Goal: Information Seeking & Learning: Learn about a topic

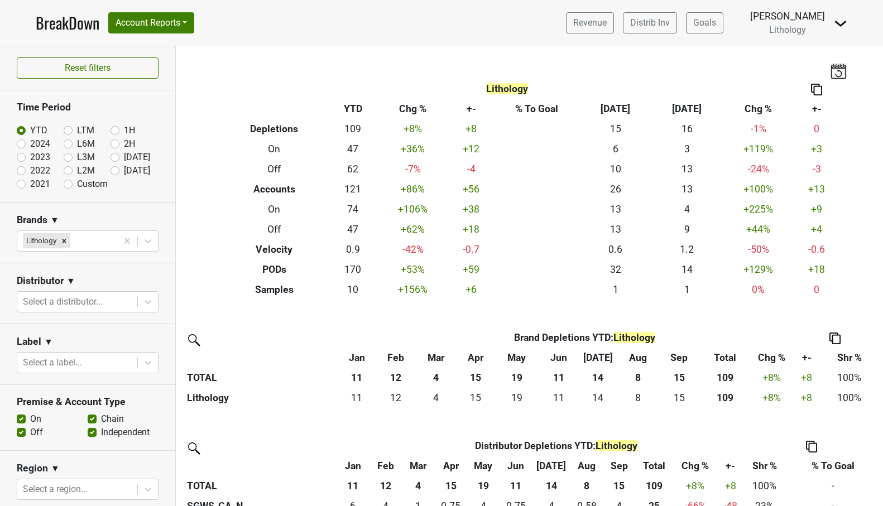
click at [78, 27] on link "BreakDown" at bounding box center [68, 22] width 64 height 23
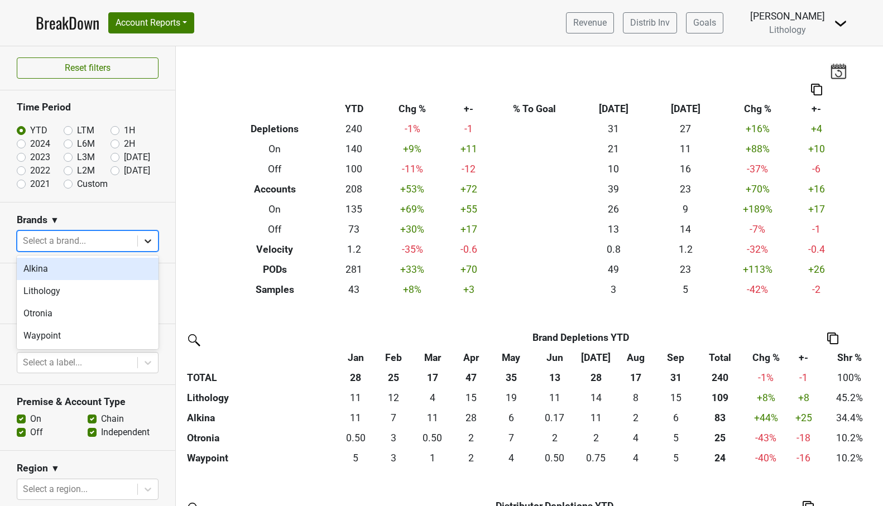
click at [150, 246] on icon at bounding box center [147, 241] width 11 height 11
click at [132, 287] on div "Lithology" at bounding box center [88, 291] width 142 height 22
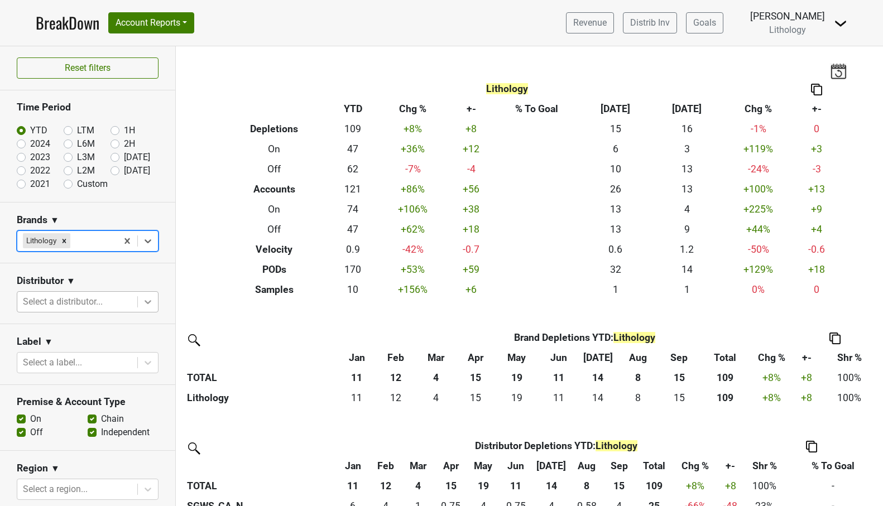
click at [147, 300] on icon at bounding box center [147, 301] width 11 height 11
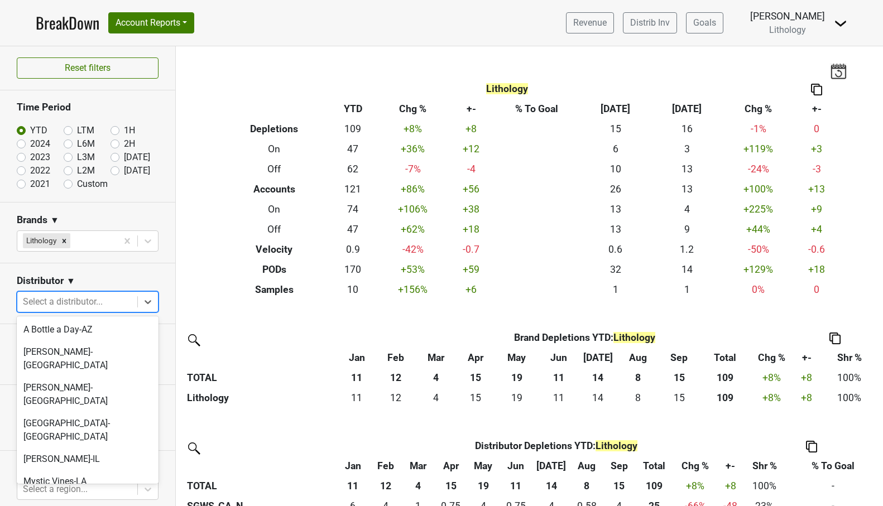
click at [119, 493] on div "SGWS-CA_N" at bounding box center [88, 504] width 142 height 22
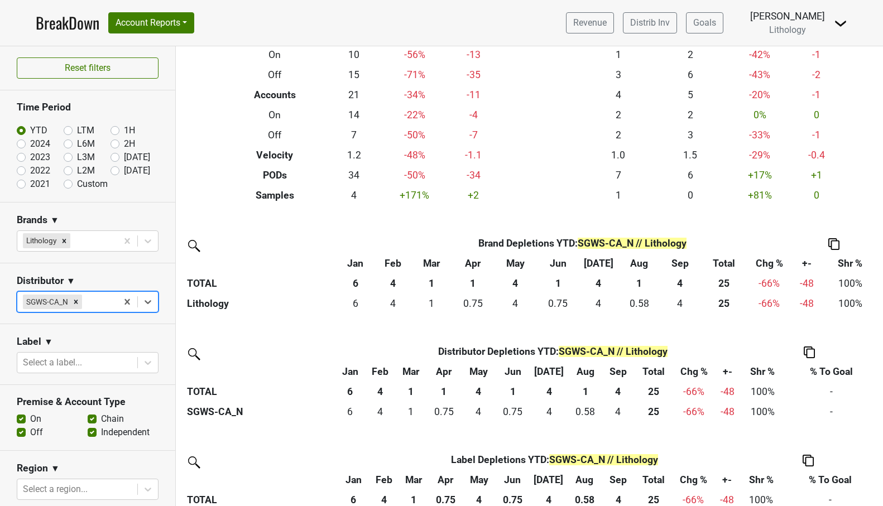
scroll to position [97, 0]
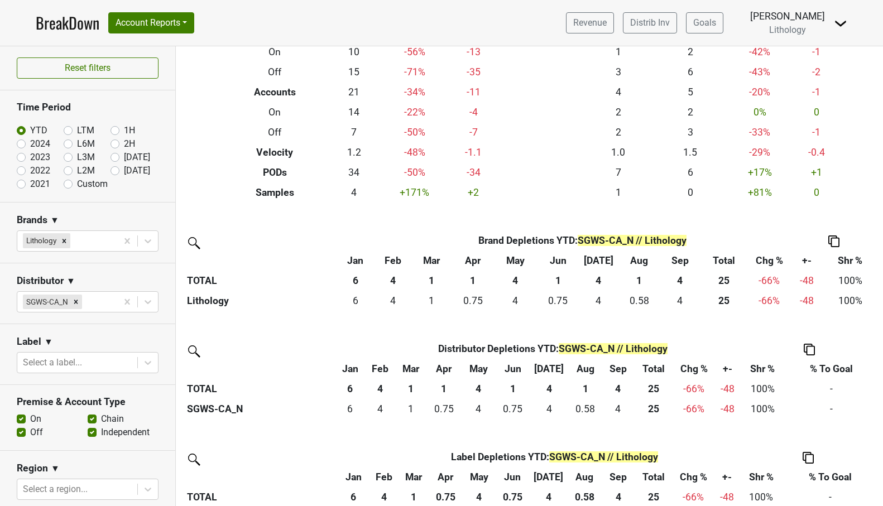
click at [679, 259] on th "Sep" at bounding box center [680, 261] width 39 height 20
click at [677, 259] on th "Sep" at bounding box center [680, 261] width 39 height 20
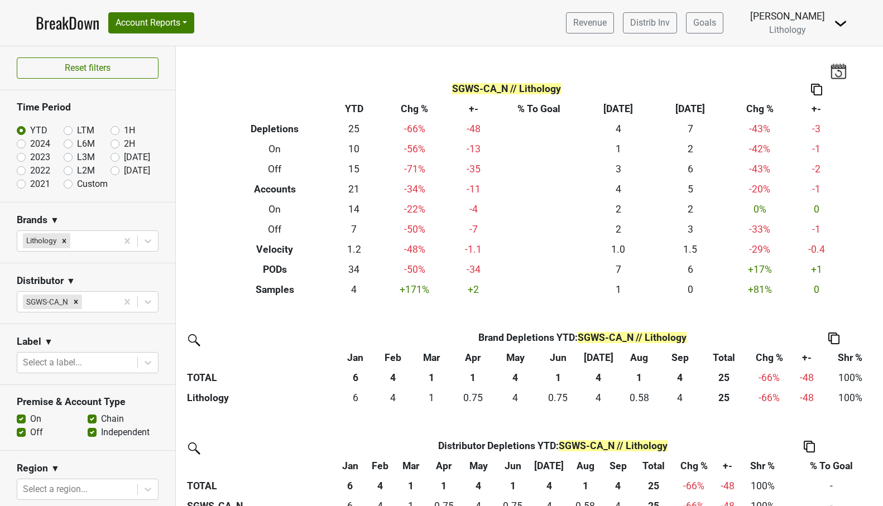
scroll to position [0, 0]
click at [145, 24] on button "Account Reports" at bounding box center [151, 22] width 86 height 21
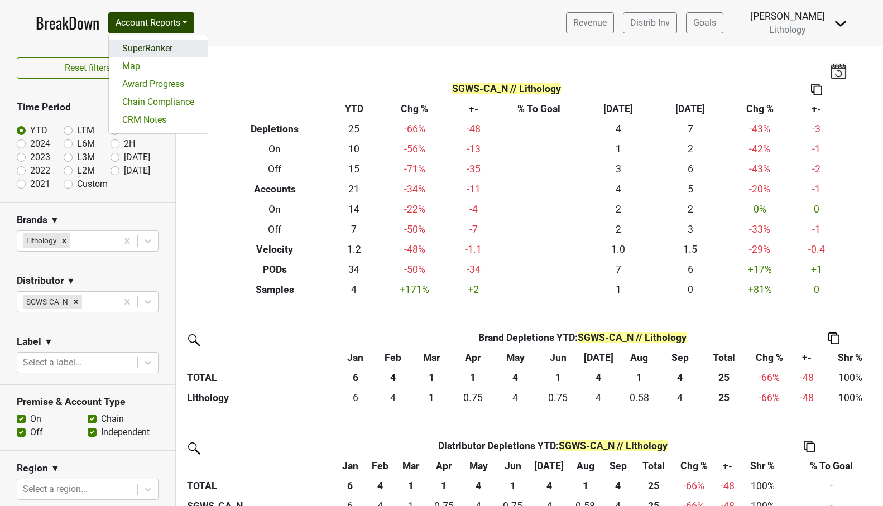
click at [150, 45] on link "SuperRanker" at bounding box center [158, 49] width 99 height 18
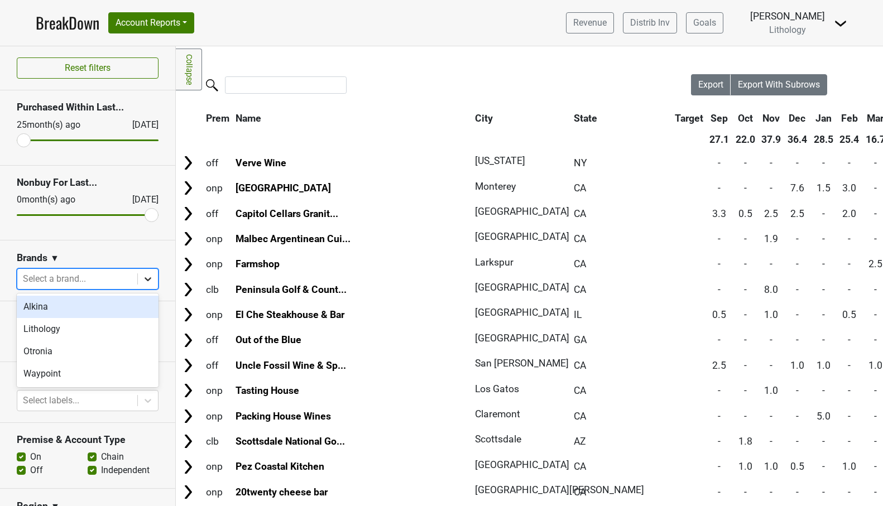
click at [151, 279] on icon at bounding box center [147, 279] width 11 height 11
click at [122, 327] on div "Lithology" at bounding box center [88, 329] width 142 height 22
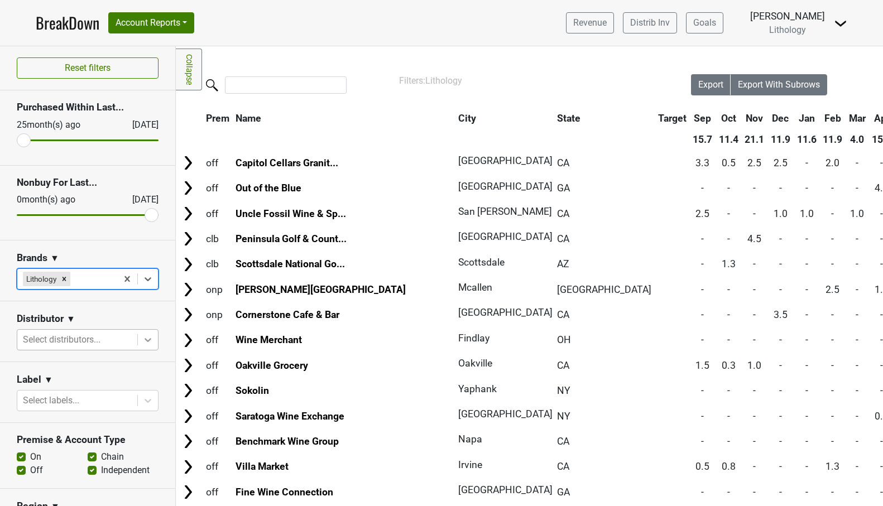
click at [144, 336] on icon at bounding box center [147, 339] width 11 height 11
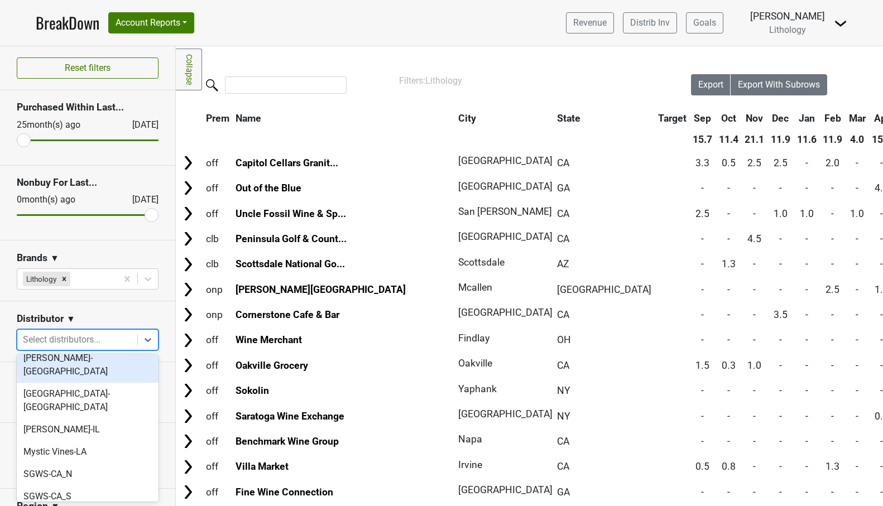
scroll to position [72, 0]
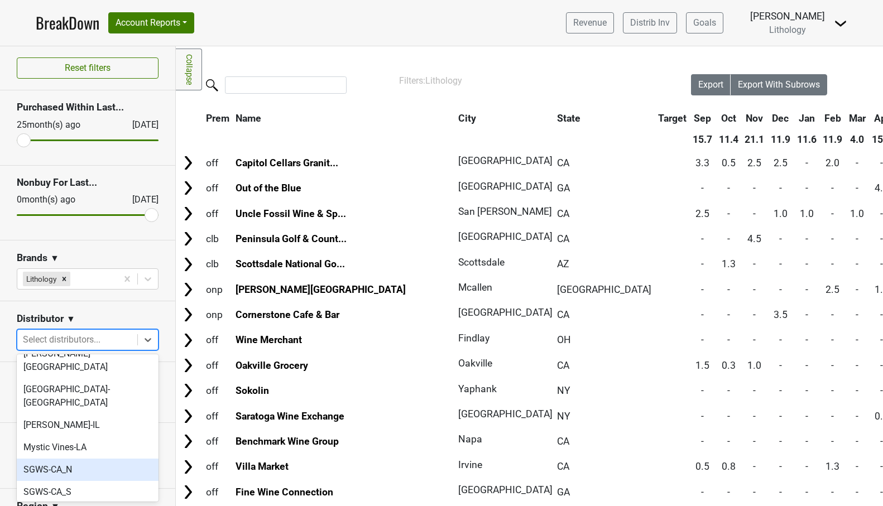
click at [102, 459] on div "SGWS-CA_N" at bounding box center [88, 470] width 142 height 22
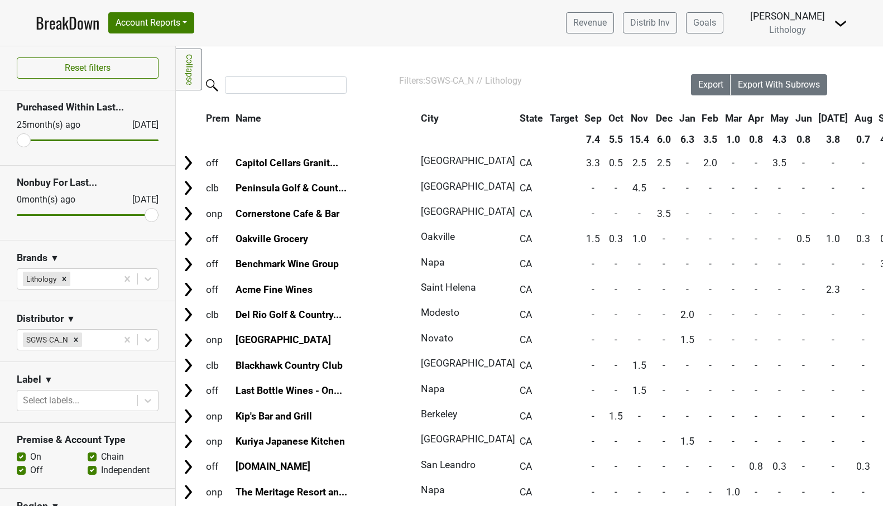
click at [876, 119] on th "Sep" at bounding box center [887, 118] width 23 height 20
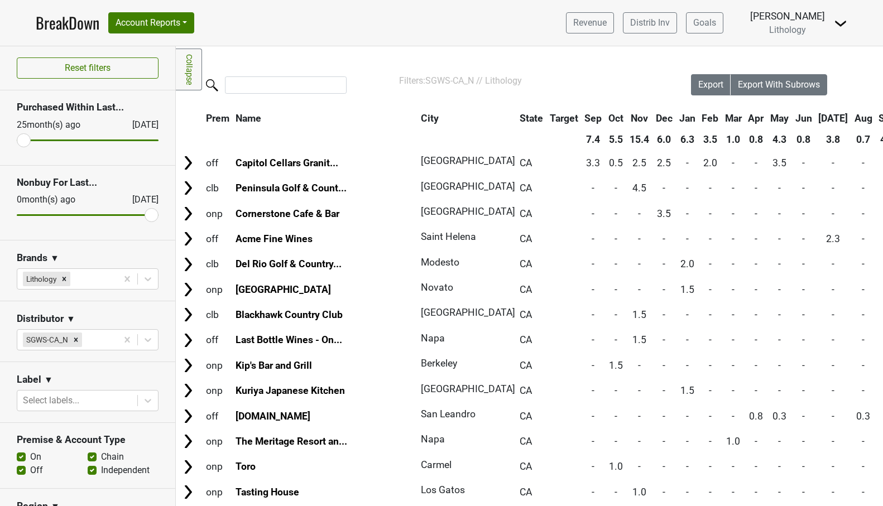
click at [876, 120] on th "Sep" at bounding box center [887, 118] width 23 height 20
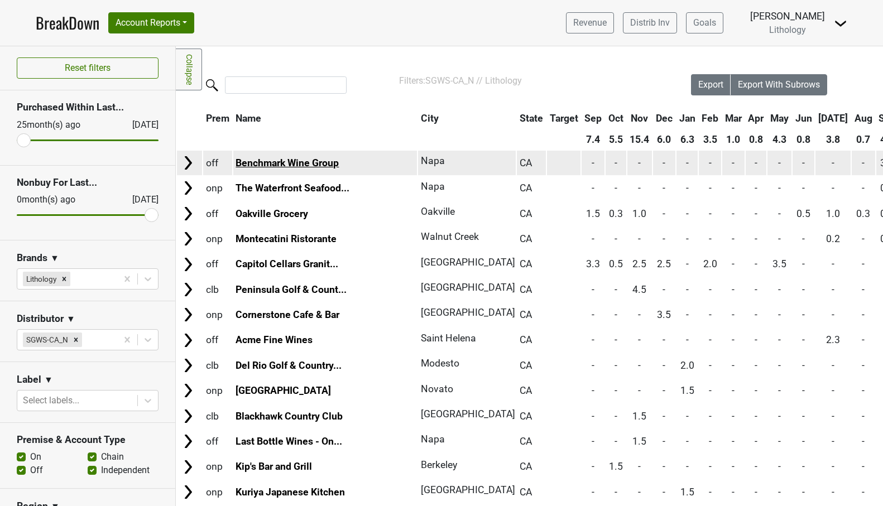
click at [276, 167] on link "Benchmark Wine Group" at bounding box center [287, 162] width 103 height 11
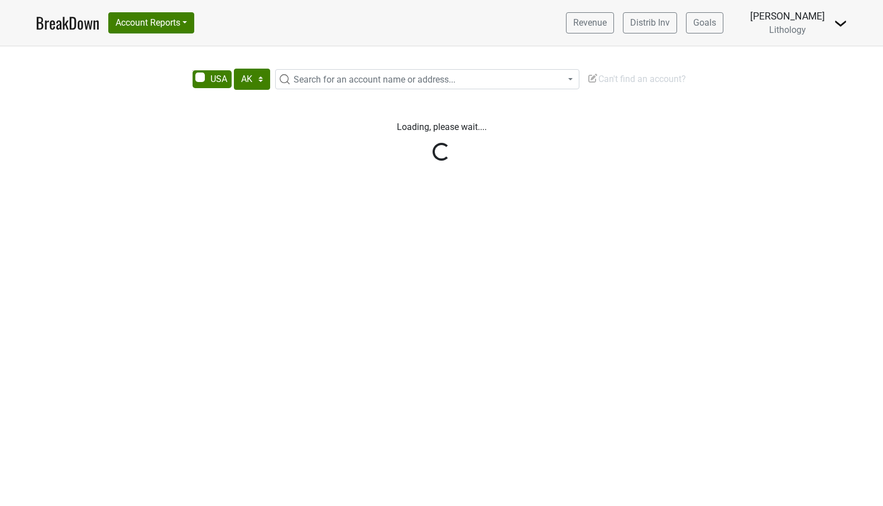
select select "TX"
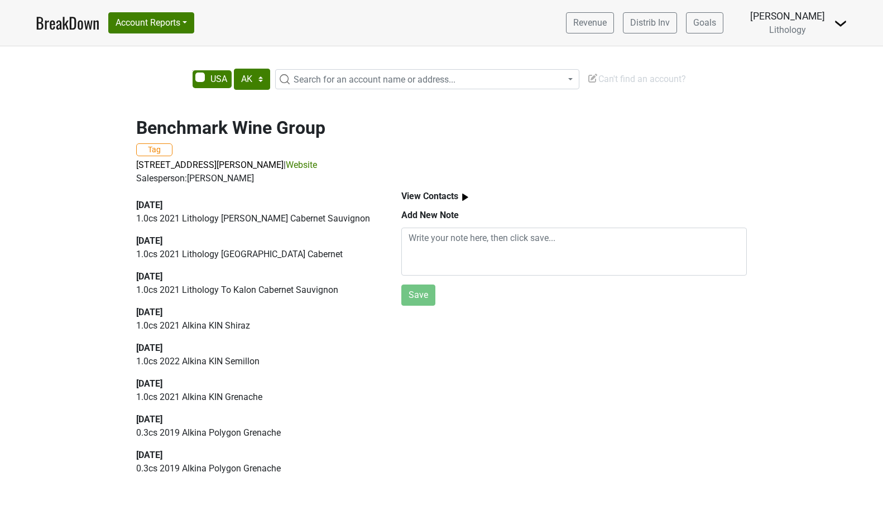
click at [286, 166] on link "Website" at bounding box center [301, 165] width 31 height 11
click at [371, 142] on div "Benchmark Wine Group Tag 445 Devlin Rd, Napa, CA 94558 | Website Salesperson: D…" at bounding box center [441, 145] width 636 height 82
click at [145, 26] on button "Account Reports" at bounding box center [151, 22] width 86 height 21
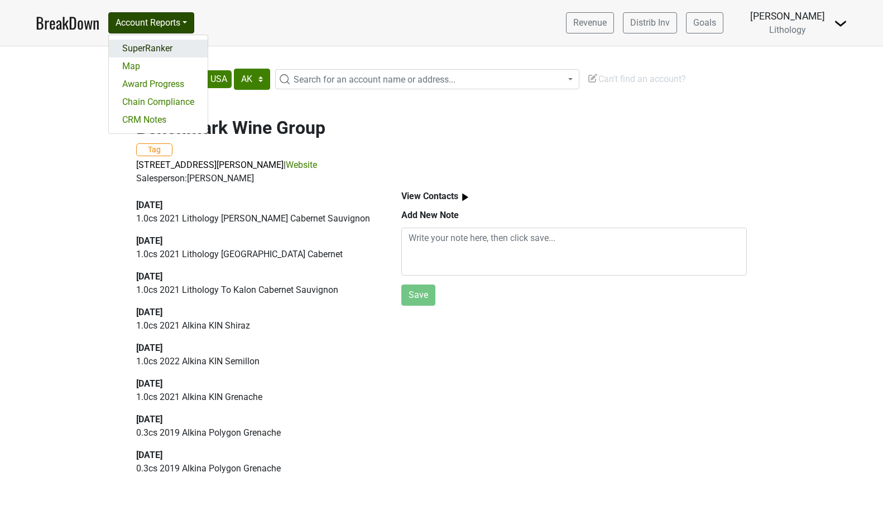
click at [144, 46] on link "SuperRanker" at bounding box center [158, 49] width 99 height 18
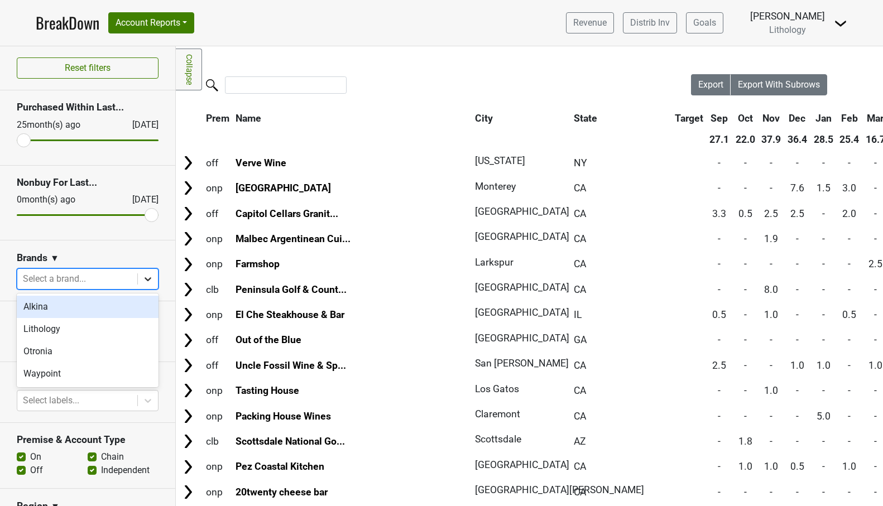
click at [149, 279] on icon at bounding box center [148, 279] width 7 height 4
click at [132, 321] on div "Lithology" at bounding box center [88, 329] width 142 height 22
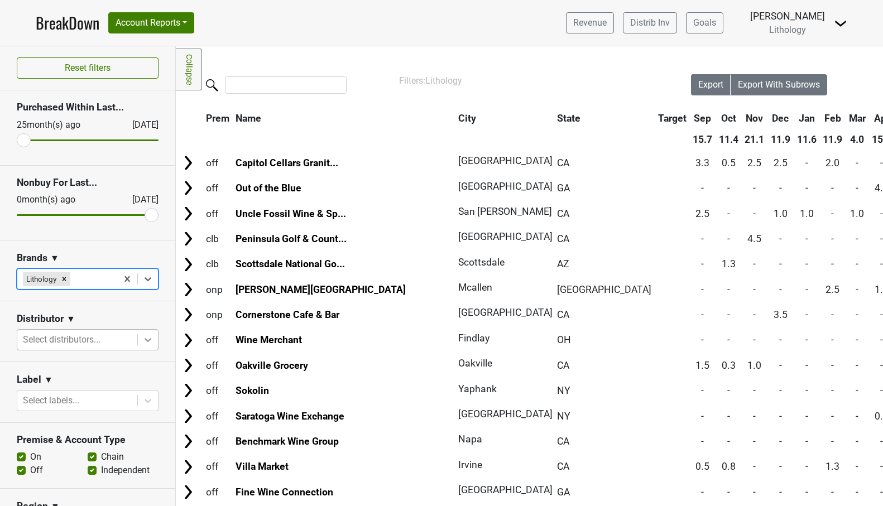
click at [146, 339] on icon at bounding box center [148, 340] width 7 height 4
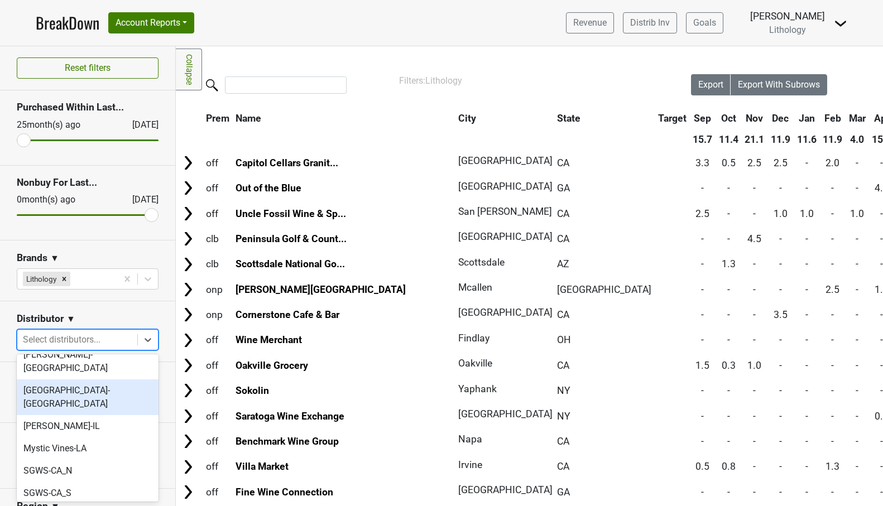
scroll to position [73, 0]
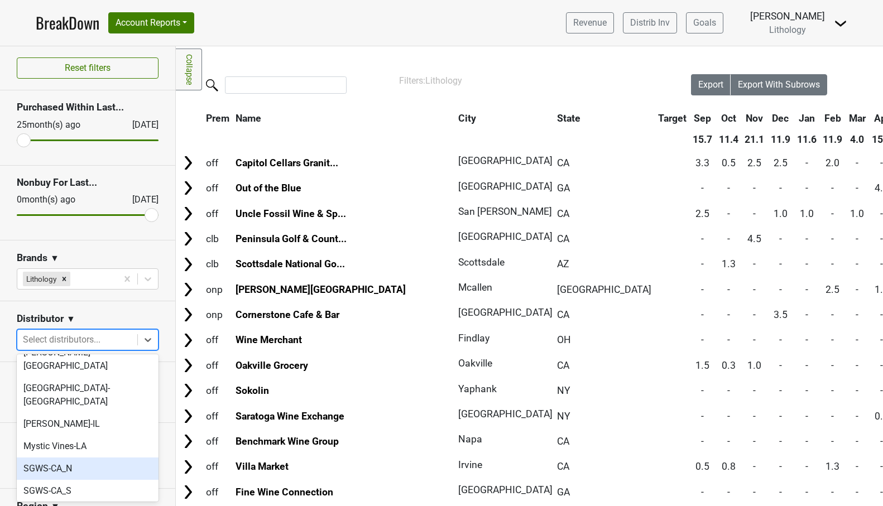
click at [125, 458] on div "SGWS-CA_N" at bounding box center [88, 469] width 142 height 22
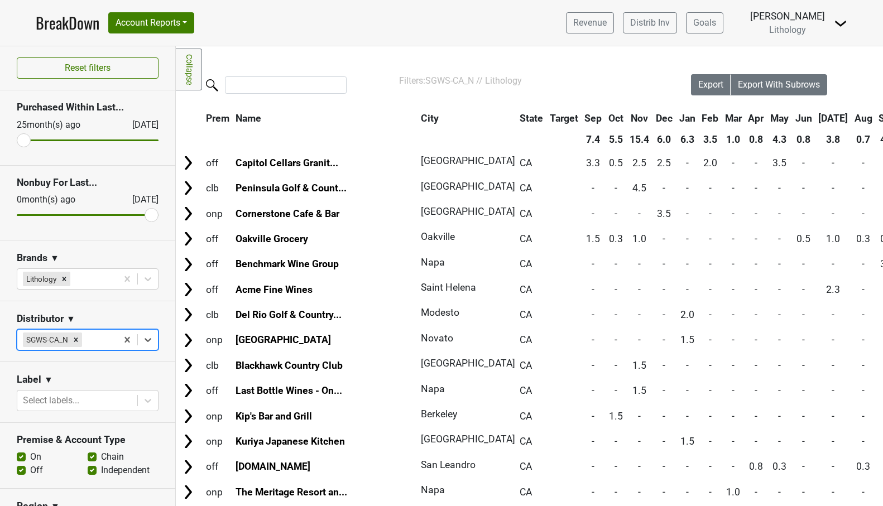
click at [876, 121] on th "Sep" at bounding box center [887, 118] width 23 height 20
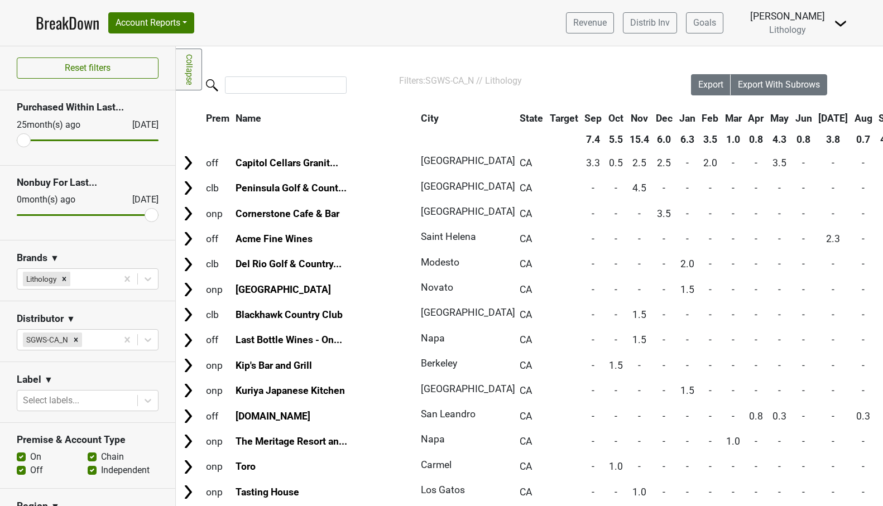
click at [876, 121] on th "Sep" at bounding box center [887, 118] width 23 height 20
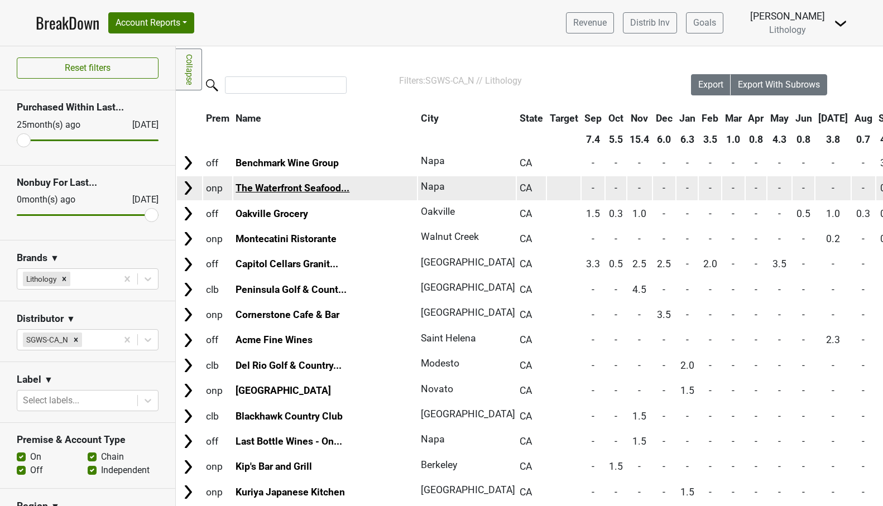
click at [314, 185] on link "The Waterfront Seafood..." at bounding box center [293, 188] width 114 height 11
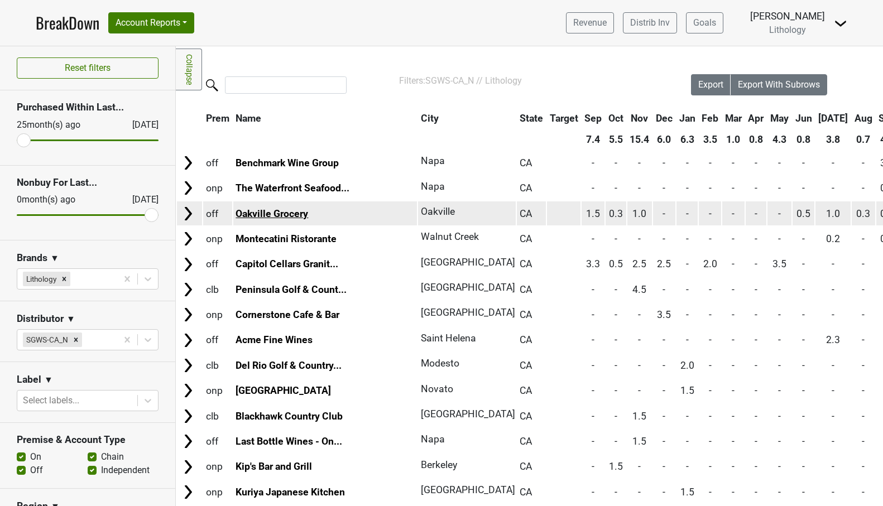
click at [267, 210] on link "Oakville Grocery" at bounding box center [272, 213] width 73 height 11
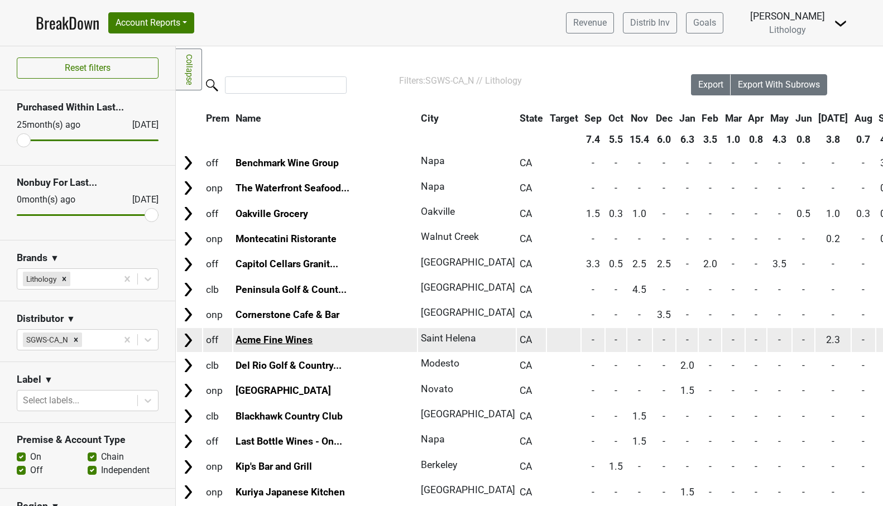
click at [296, 334] on link "Acme Fine Wines" at bounding box center [274, 339] width 77 height 11
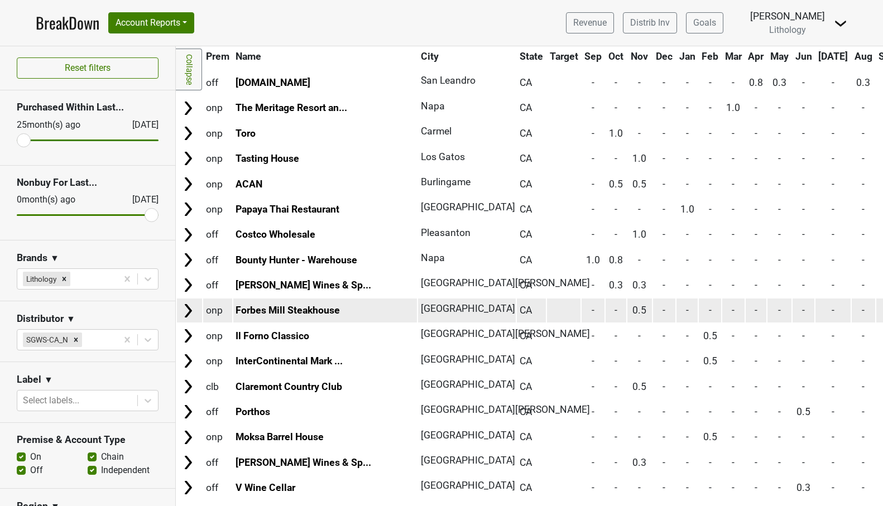
scroll to position [484, 0]
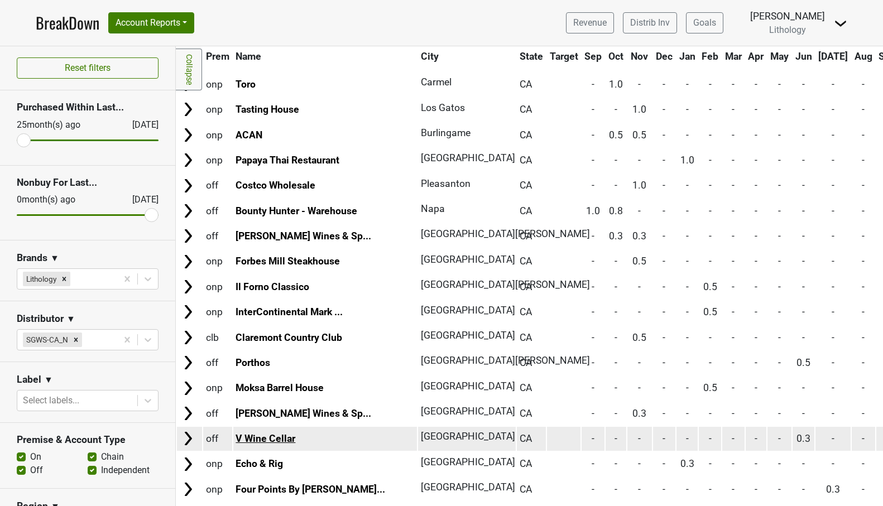
click at [264, 433] on link "V Wine Cellar" at bounding box center [266, 438] width 60 height 11
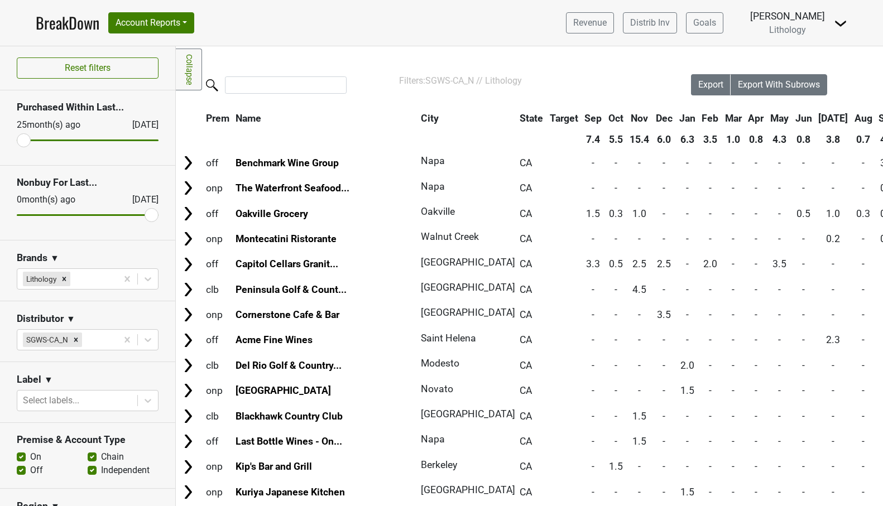
scroll to position [0, 0]
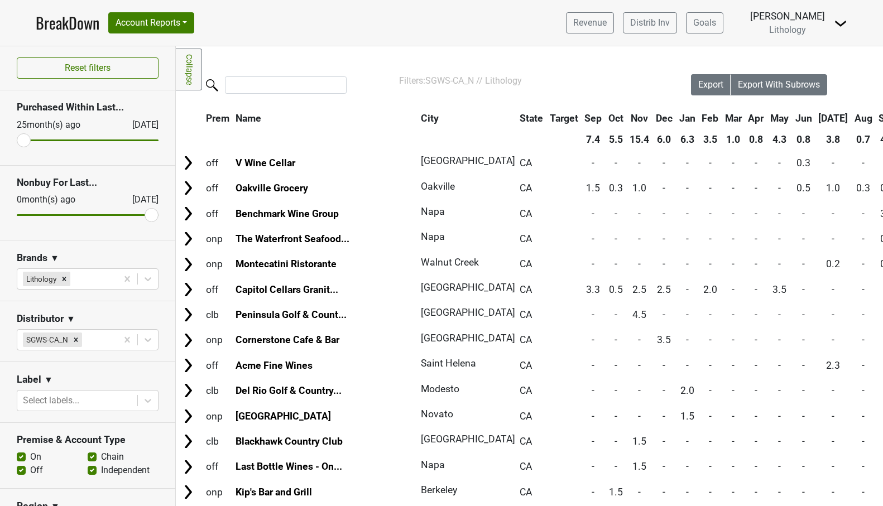
click at [852, 121] on th "Aug" at bounding box center [863, 118] width 23 height 20
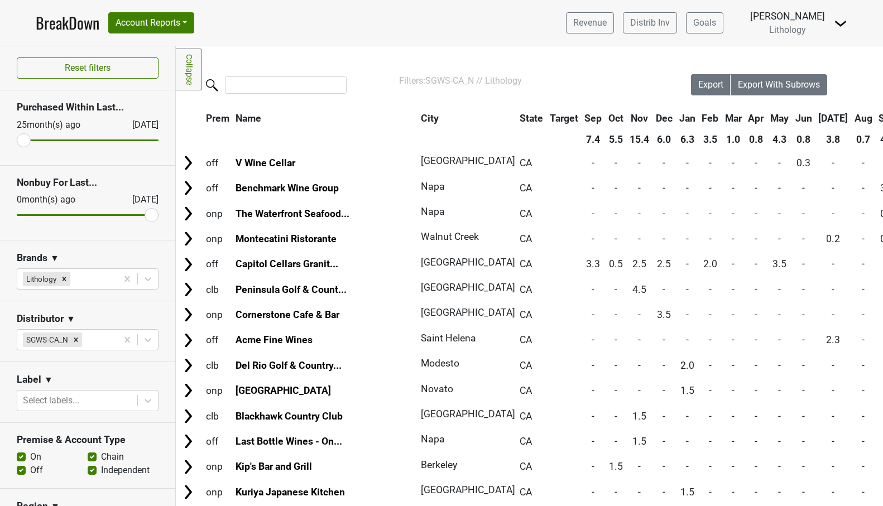
click at [852, 121] on th "Aug" at bounding box center [863, 118] width 23 height 20
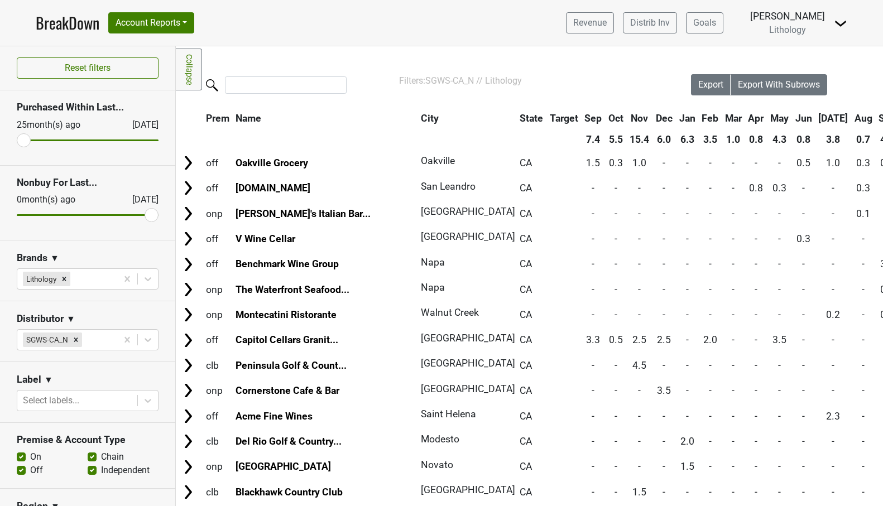
click at [852, 121] on th "Aug" at bounding box center [863, 118] width 23 height 20
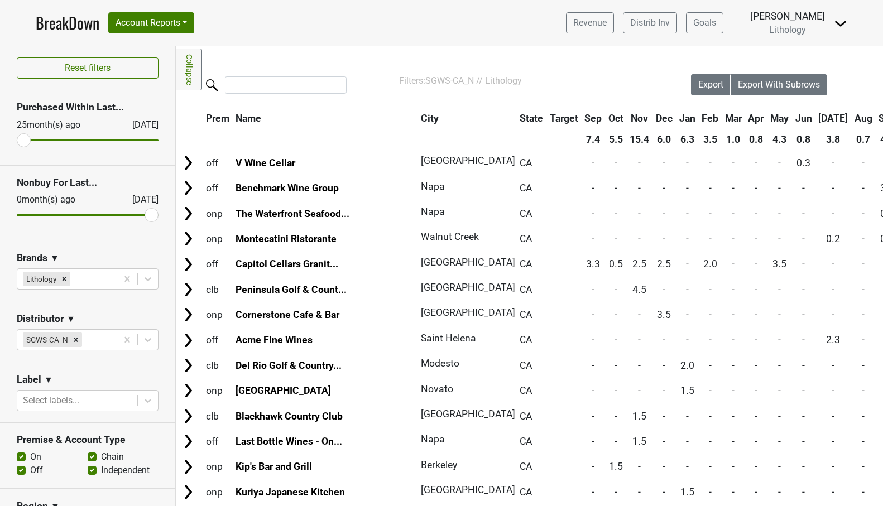
click at [852, 121] on th "Aug" at bounding box center [863, 118] width 23 height 20
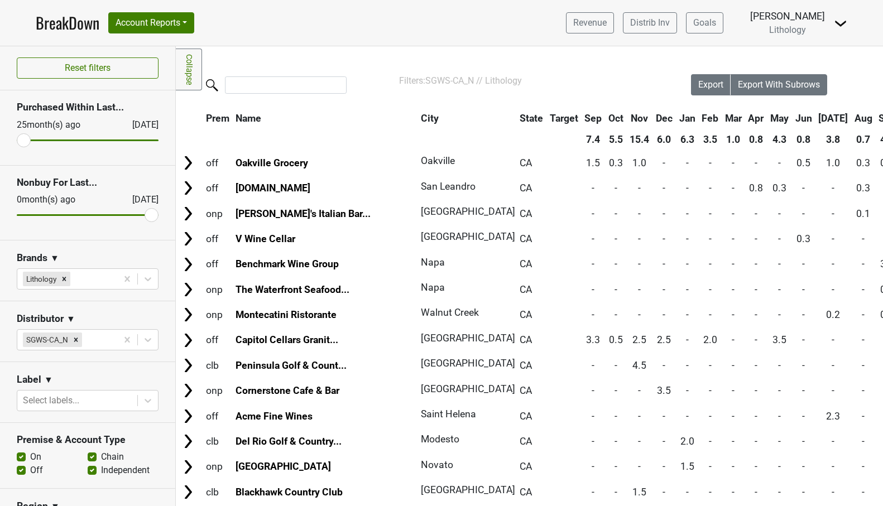
click at [815, 121] on th "Jul" at bounding box center [832, 118] width 35 height 20
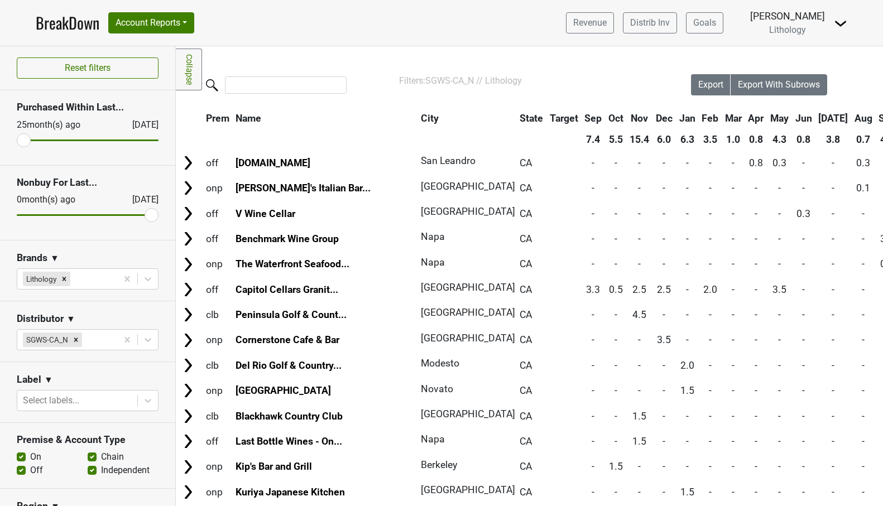
click at [815, 121] on th "Jul" at bounding box center [832, 118] width 35 height 20
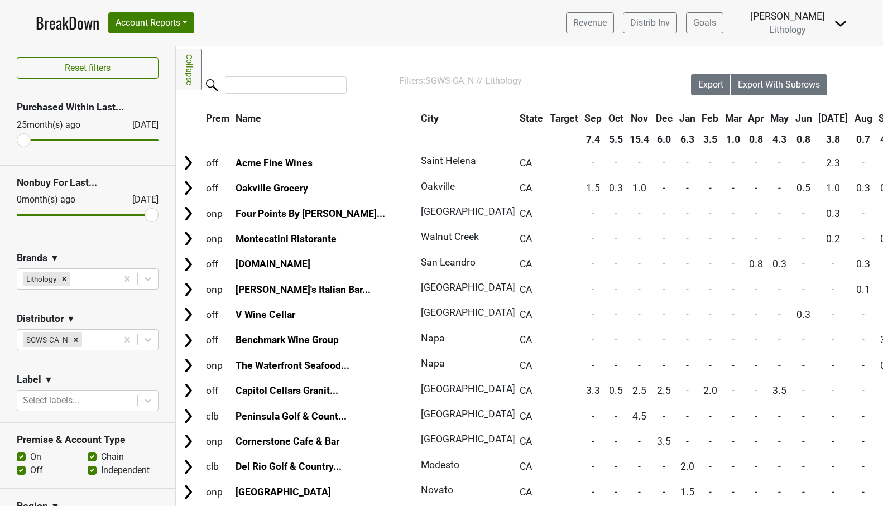
click at [793, 119] on th "Jun" at bounding box center [804, 118] width 22 height 20
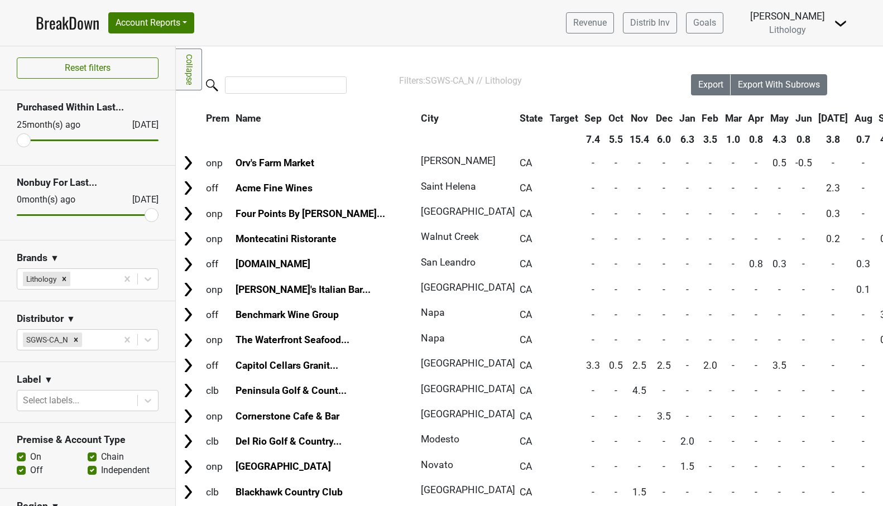
click at [793, 119] on th "Jun" at bounding box center [804, 118] width 22 height 20
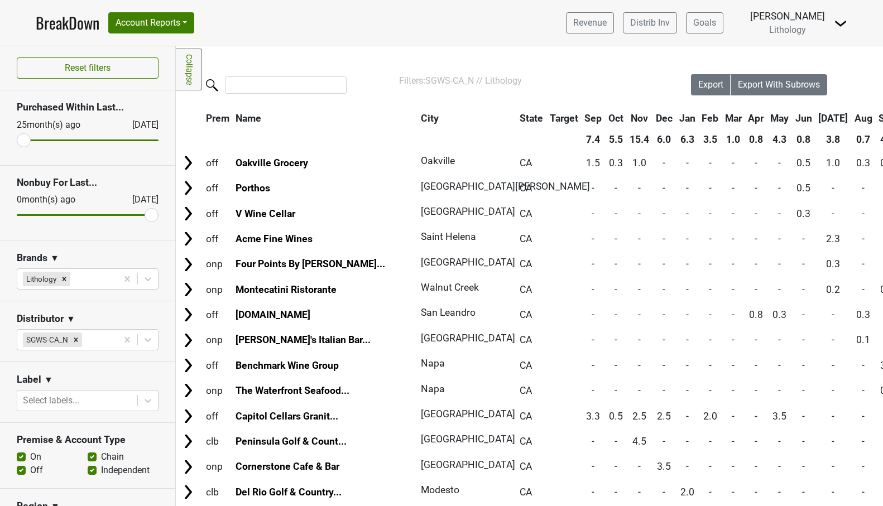
click at [767, 118] on th "May" at bounding box center [779, 118] width 24 height 20
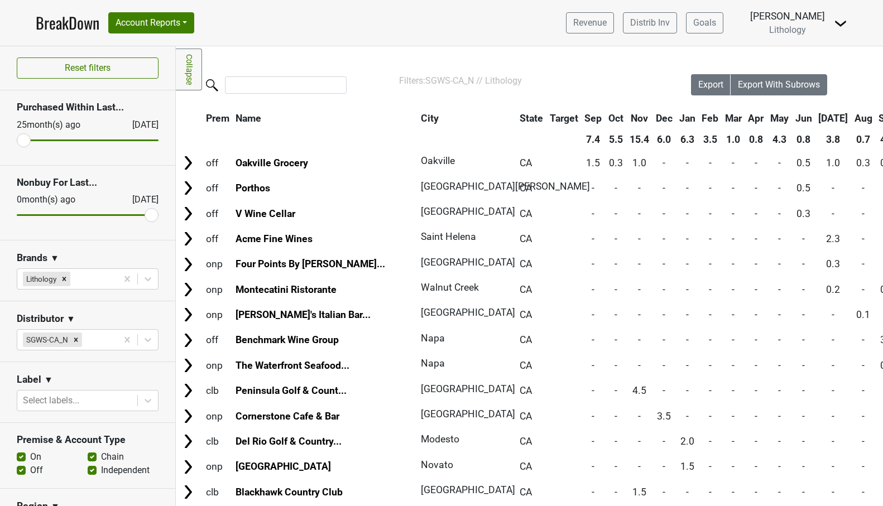
click at [767, 118] on th "May" at bounding box center [779, 118] width 24 height 20
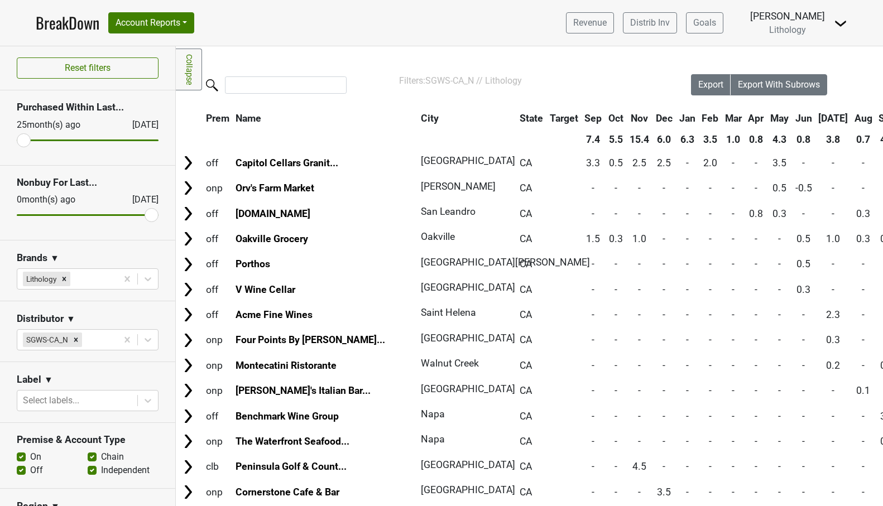
click at [746, 120] on th "Apr" at bounding box center [756, 118] width 21 height 20
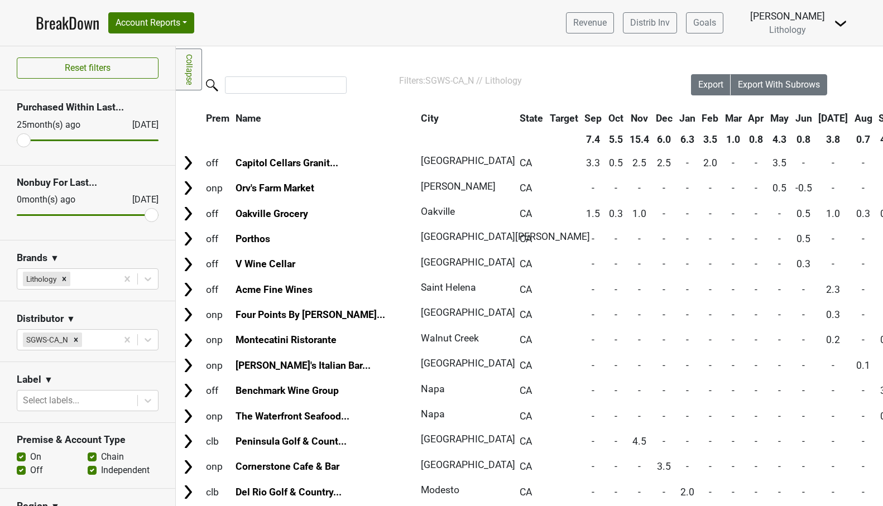
click at [746, 120] on th "Apr" at bounding box center [756, 118] width 21 height 20
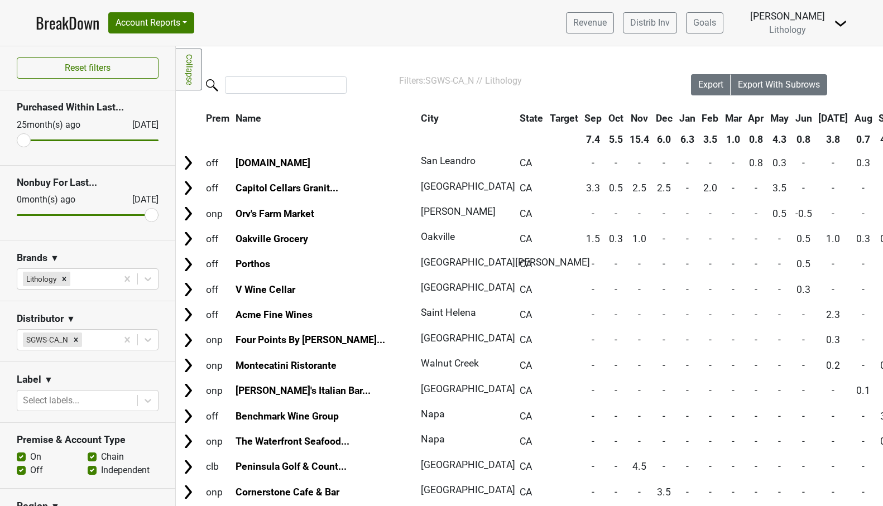
click at [722, 116] on th "Mar" at bounding box center [733, 118] width 22 height 20
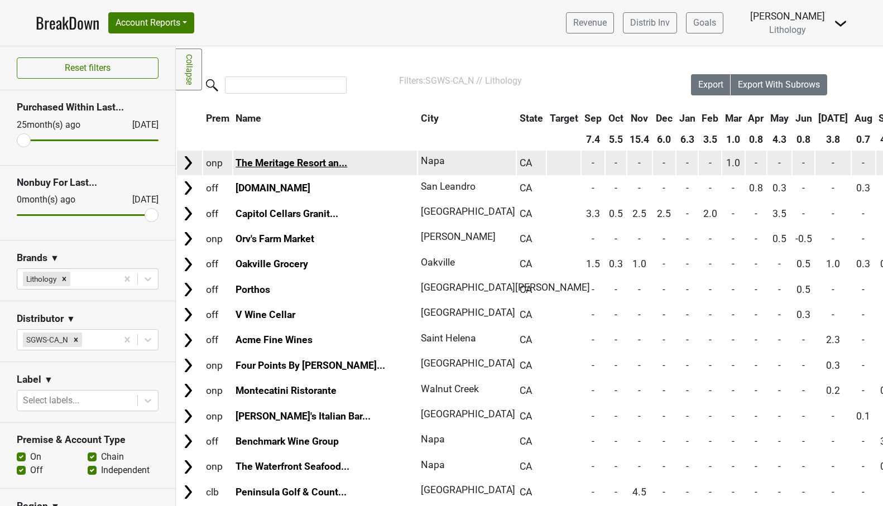
click at [313, 166] on link "The Meritage Resort an..." at bounding box center [292, 162] width 112 height 11
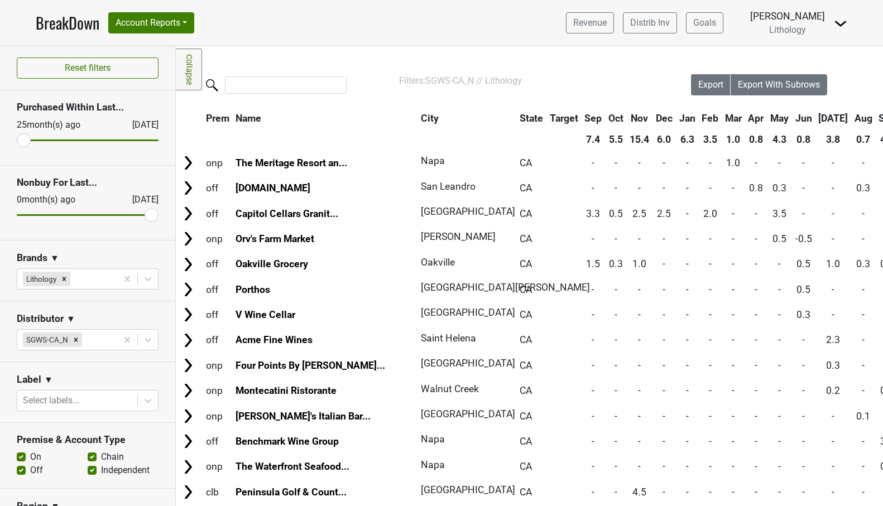
click at [699, 121] on th "Feb" at bounding box center [710, 118] width 22 height 20
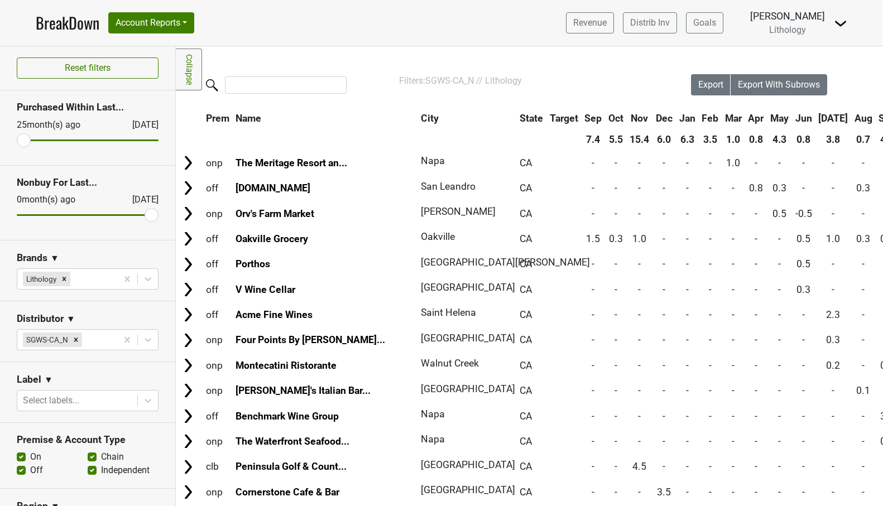
click at [699, 121] on th "Feb" at bounding box center [710, 118] width 22 height 20
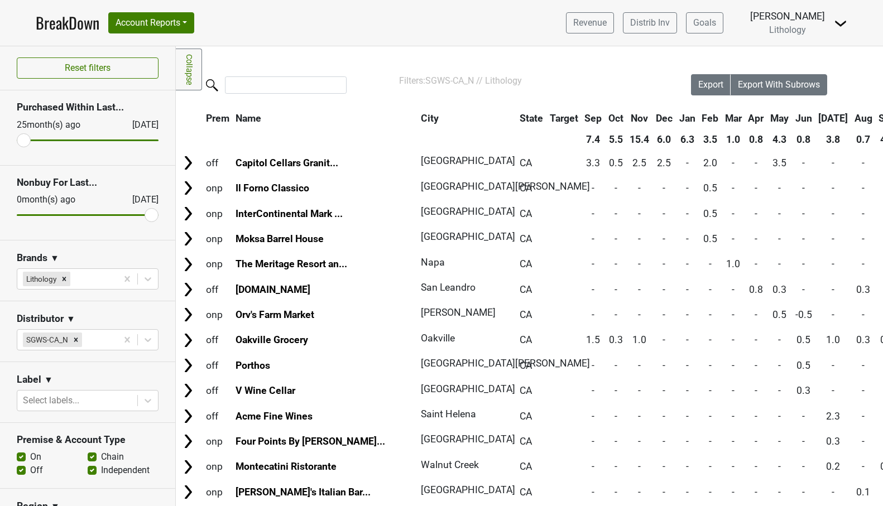
click at [677, 119] on th "Jan" at bounding box center [688, 118] width 22 height 20
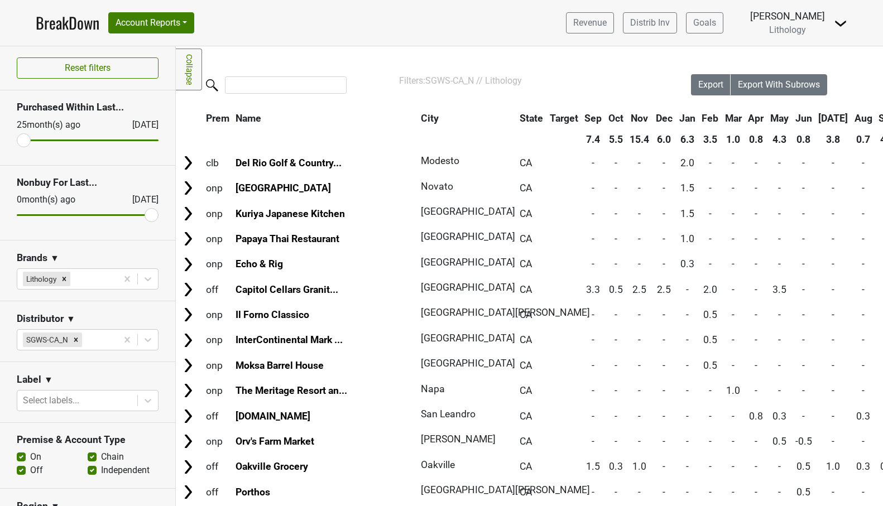
click at [653, 119] on th "Dec" at bounding box center [664, 118] width 22 height 20
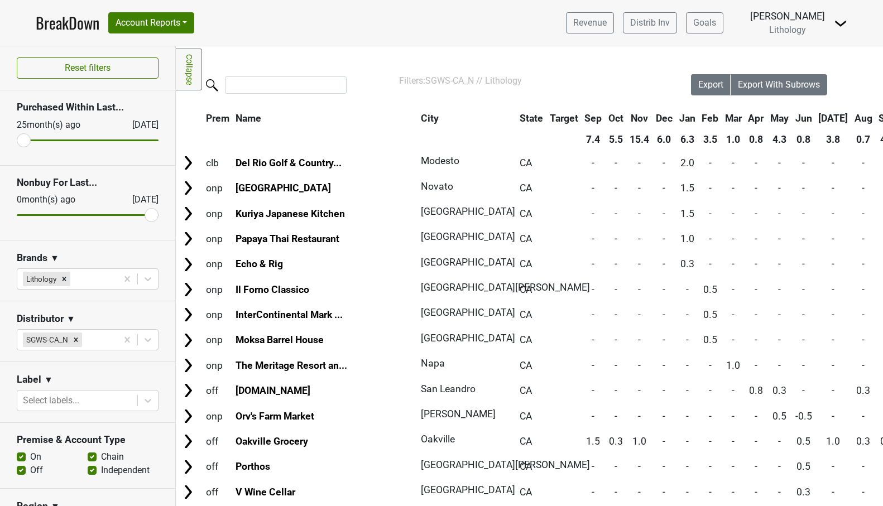
click at [653, 119] on th "Dec" at bounding box center [664, 118] width 22 height 20
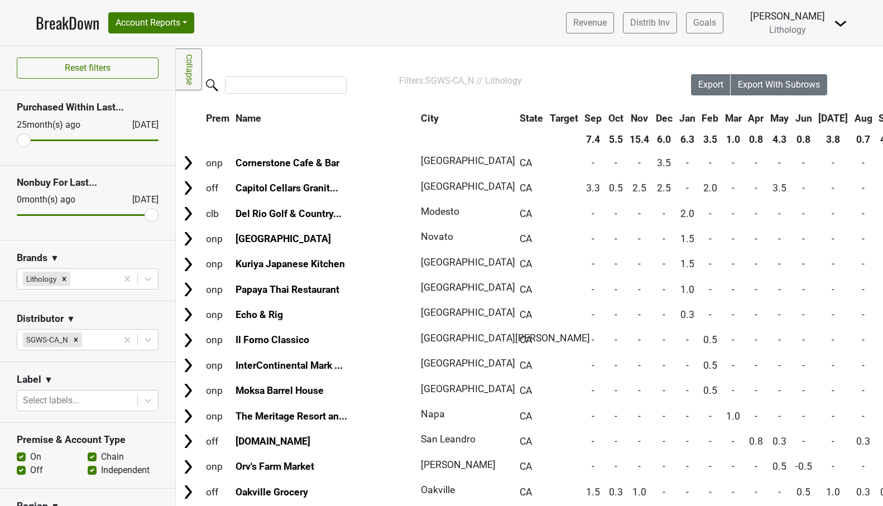
click at [627, 117] on th "Nov" at bounding box center [639, 118] width 25 height 20
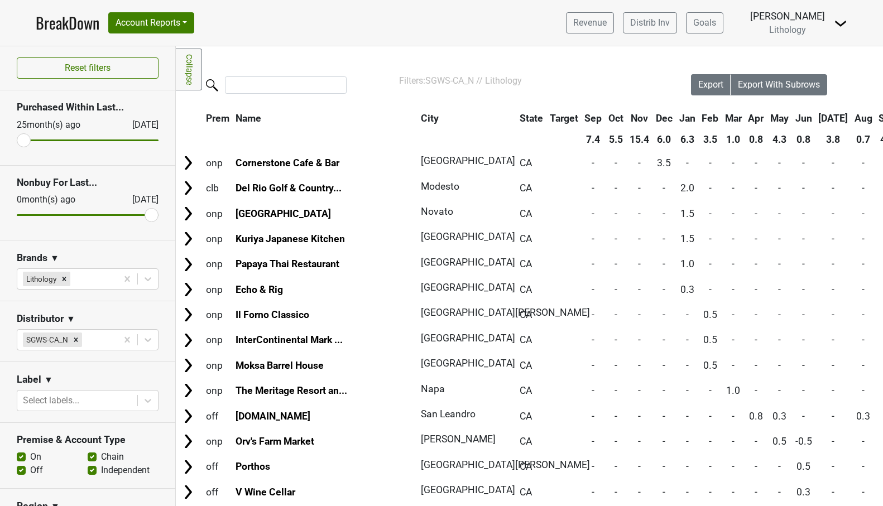
click at [627, 117] on th "Nov" at bounding box center [639, 118] width 25 height 20
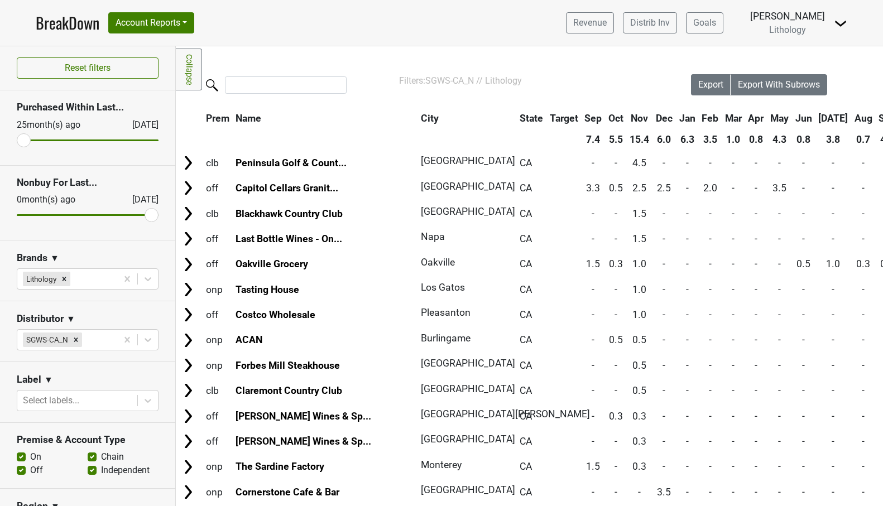
click at [606, 119] on th "Oct" at bounding box center [616, 118] width 21 height 20
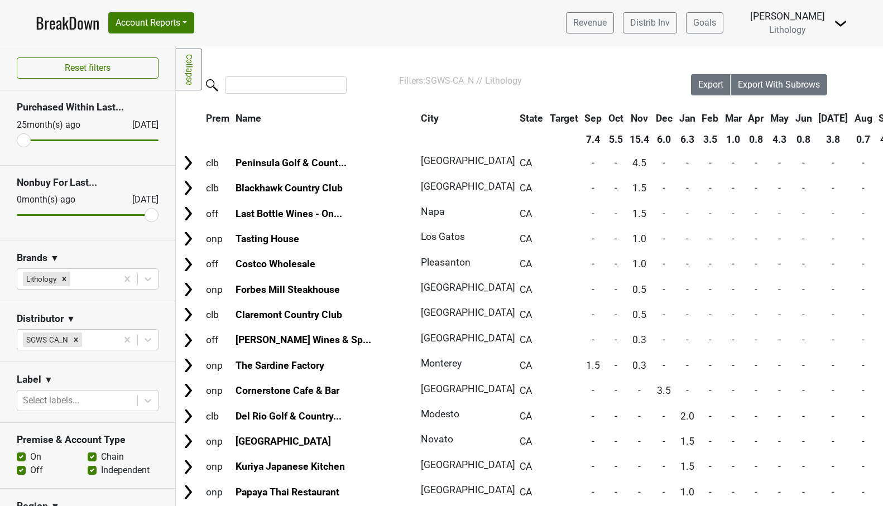
click at [606, 119] on th "Oct" at bounding box center [616, 118] width 21 height 20
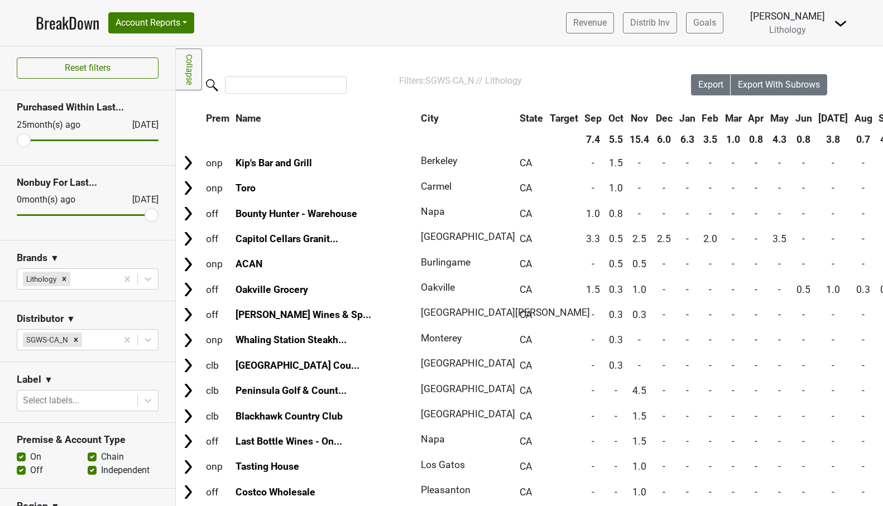
click at [582, 119] on th "Sep" at bounding box center [593, 118] width 23 height 20
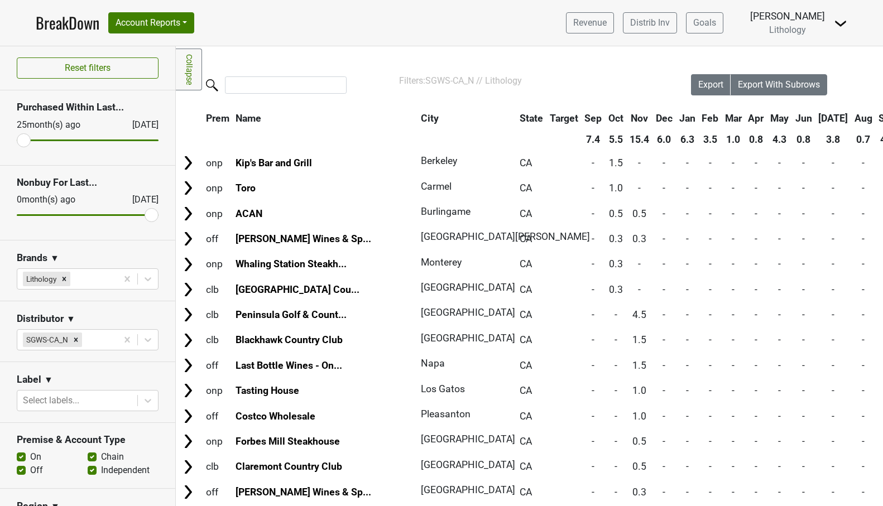
click at [582, 119] on th "Sep" at bounding box center [593, 118] width 23 height 20
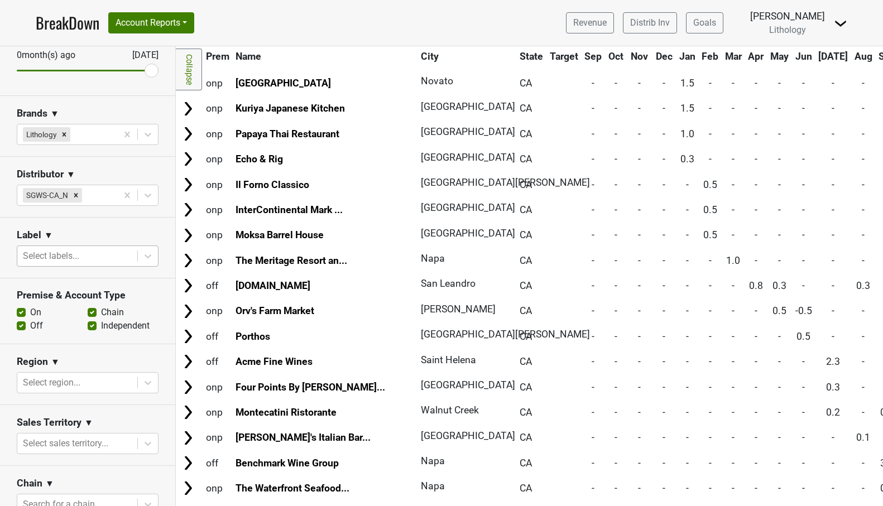
scroll to position [170, 0]
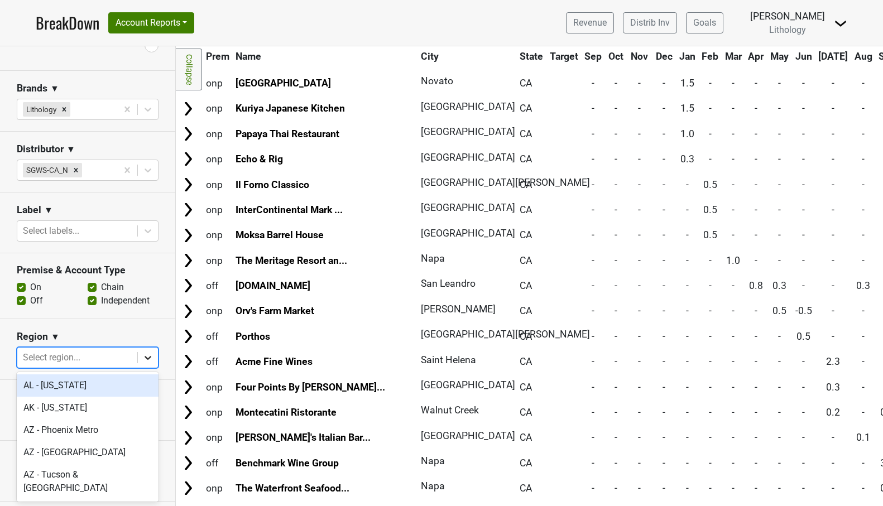
click at [148, 356] on icon at bounding box center [147, 357] width 11 height 11
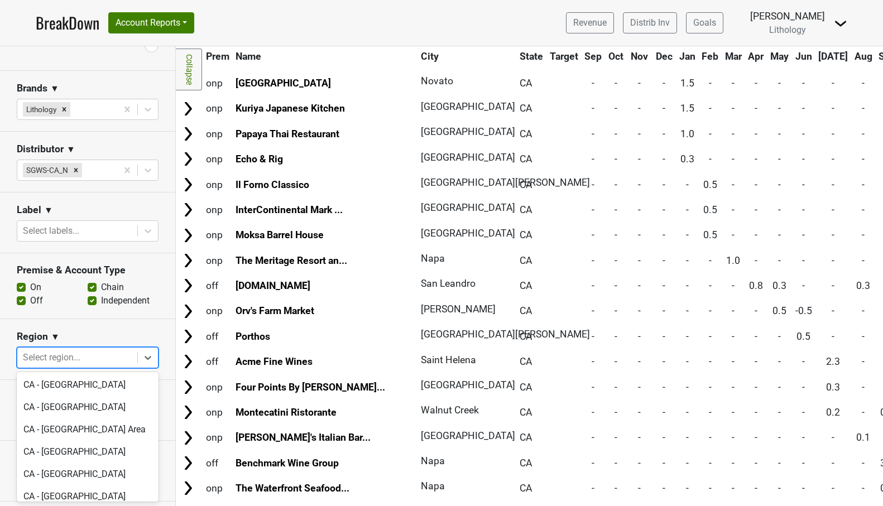
scroll to position [410, 0]
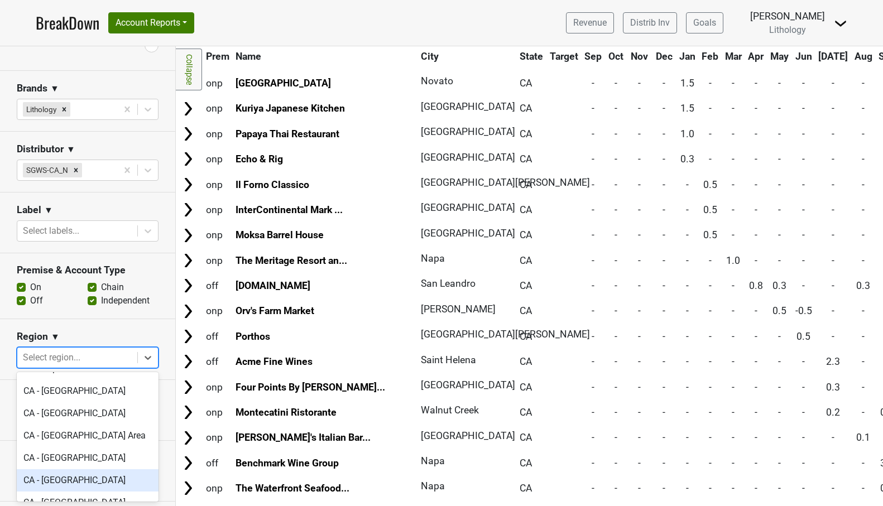
click at [66, 469] on div "CA - Lake Tahoe" at bounding box center [88, 480] width 142 height 22
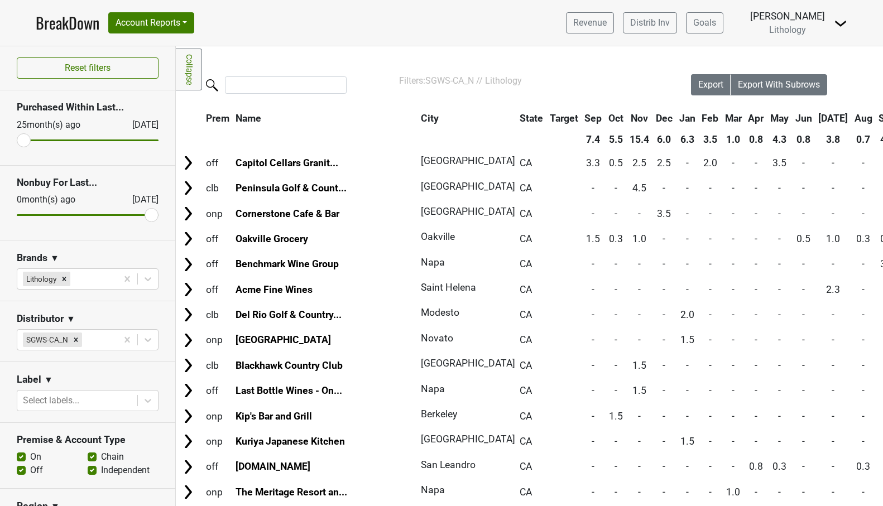
scroll to position [0, 0]
click at [75, 24] on link "BreakDown" at bounding box center [68, 22] width 64 height 23
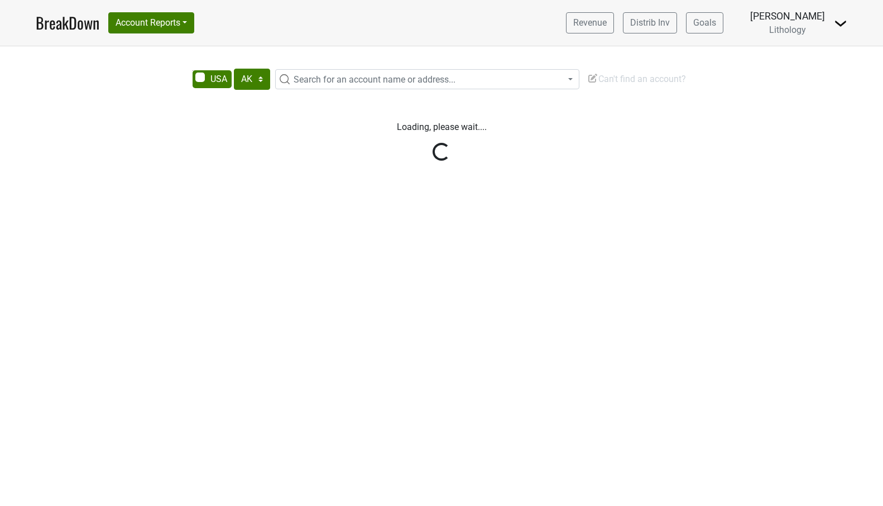
select select "[GEOGRAPHIC_DATA]"
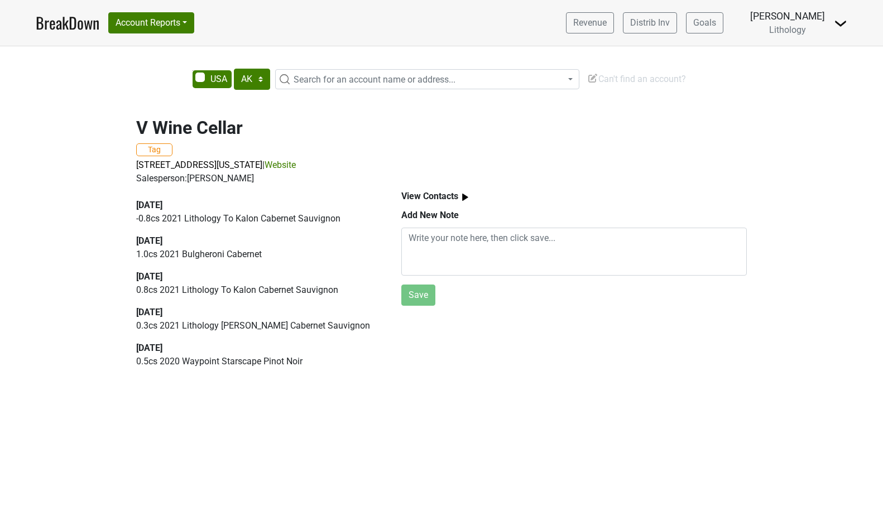
click at [296, 163] on link "Website" at bounding box center [280, 165] width 31 height 11
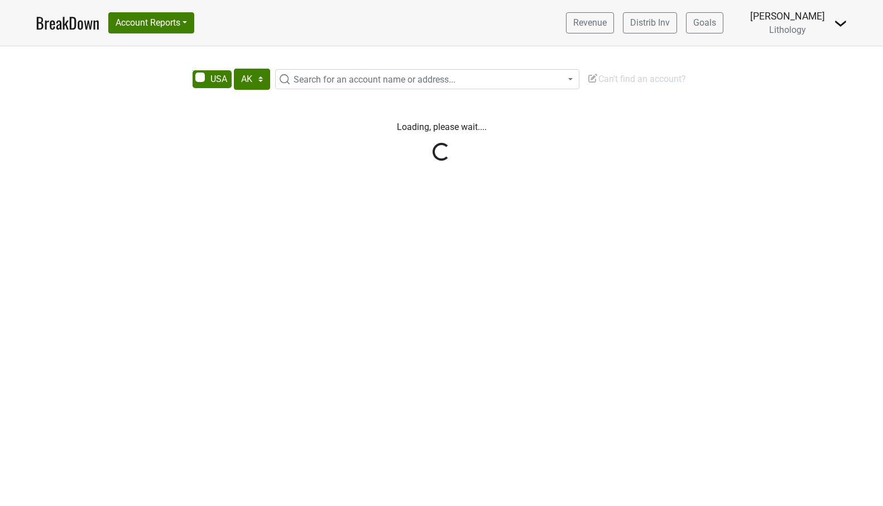
select select "[GEOGRAPHIC_DATA]"
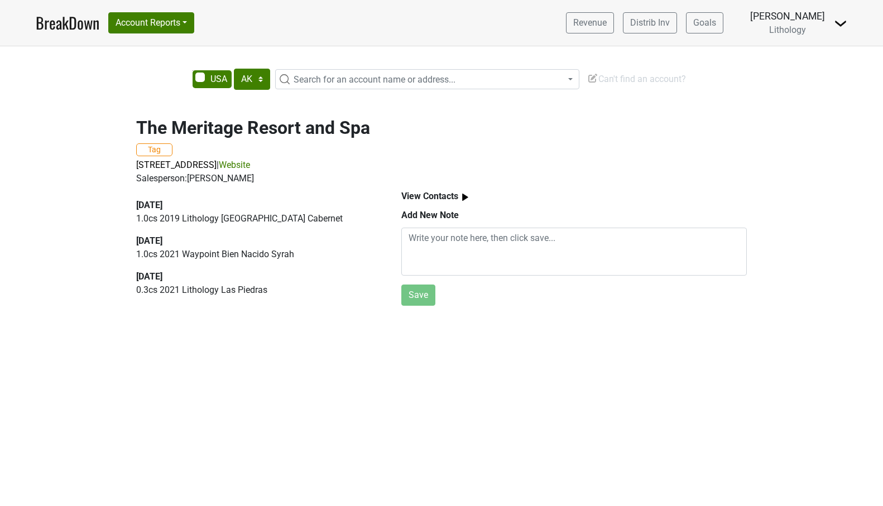
click at [250, 166] on link "Website" at bounding box center [234, 165] width 31 height 11
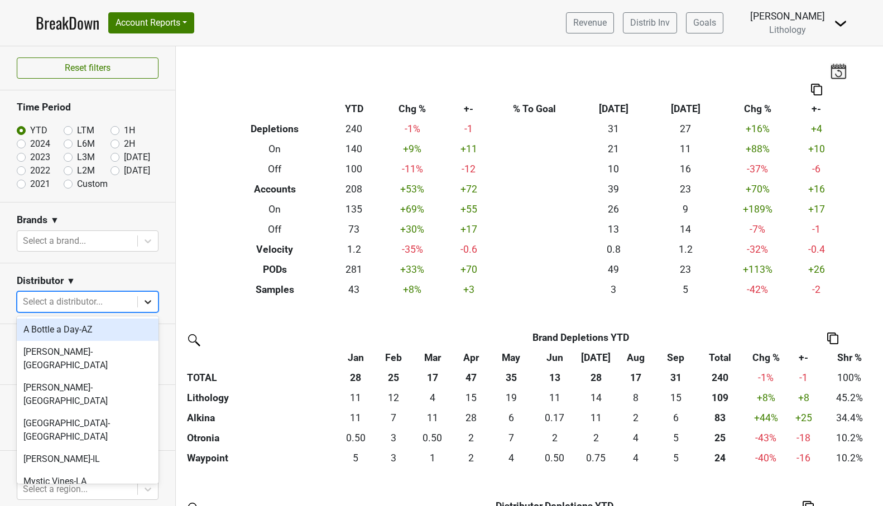
click at [147, 301] on icon at bounding box center [147, 301] width 11 height 11
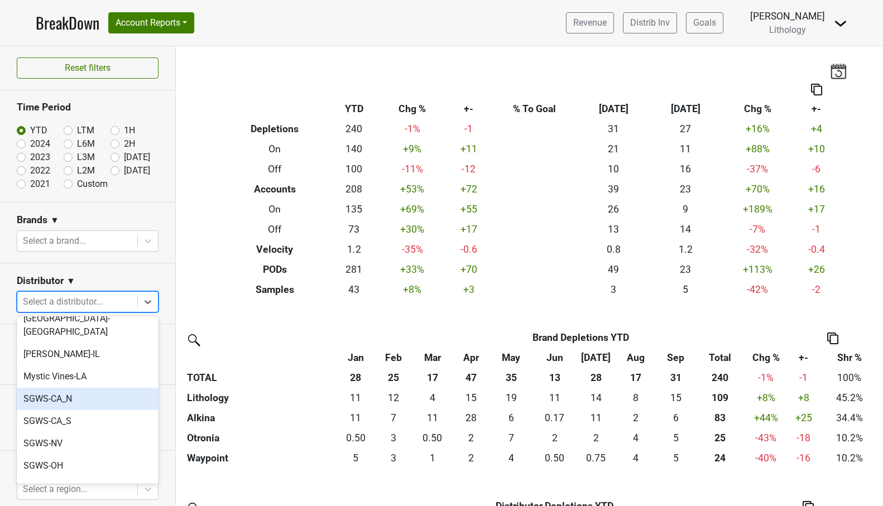
scroll to position [105, 0]
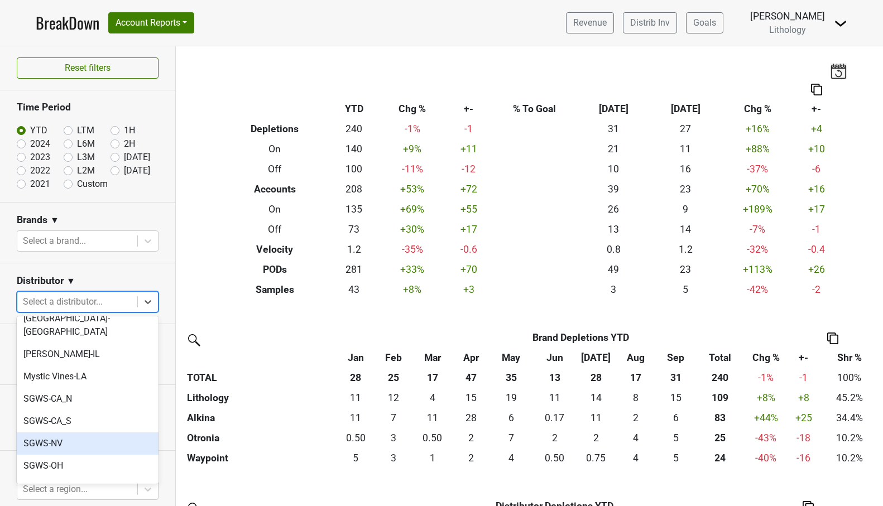
click at [55, 433] on div "SGWS-NV" at bounding box center [88, 444] width 142 height 22
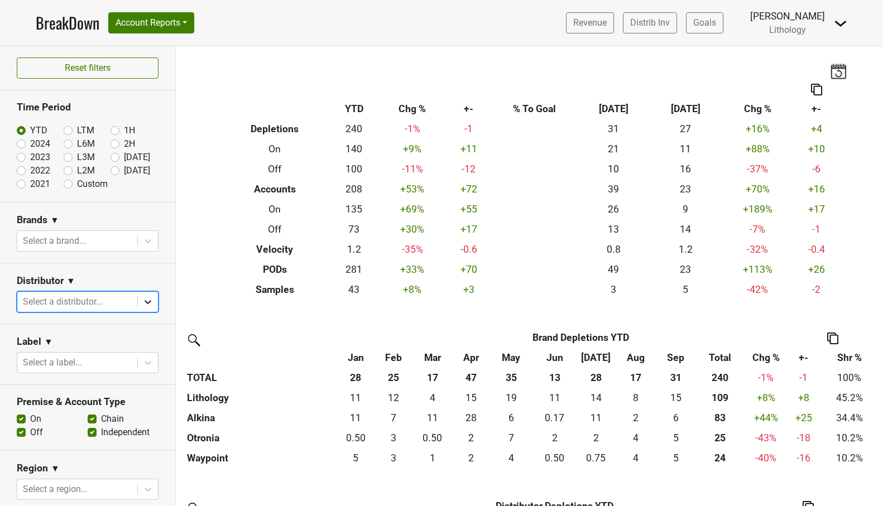
click at [148, 303] on icon at bounding box center [148, 302] width 7 height 4
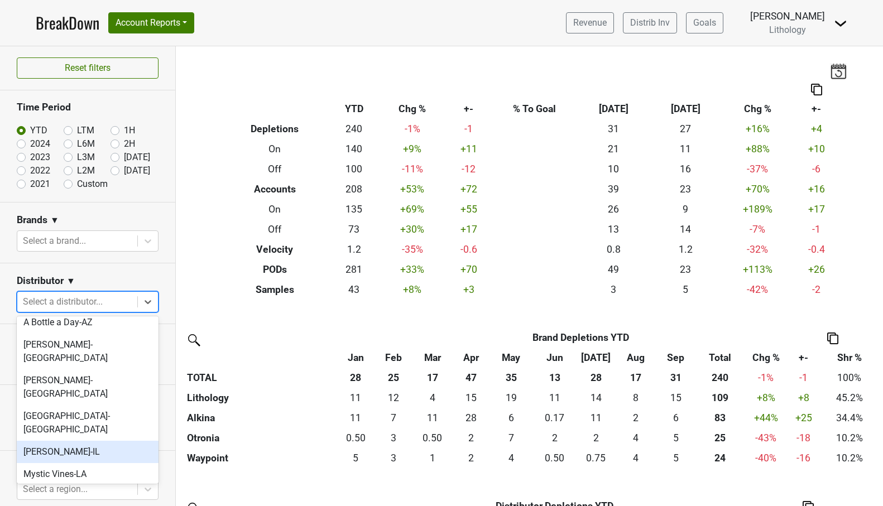
scroll to position [8, 0]
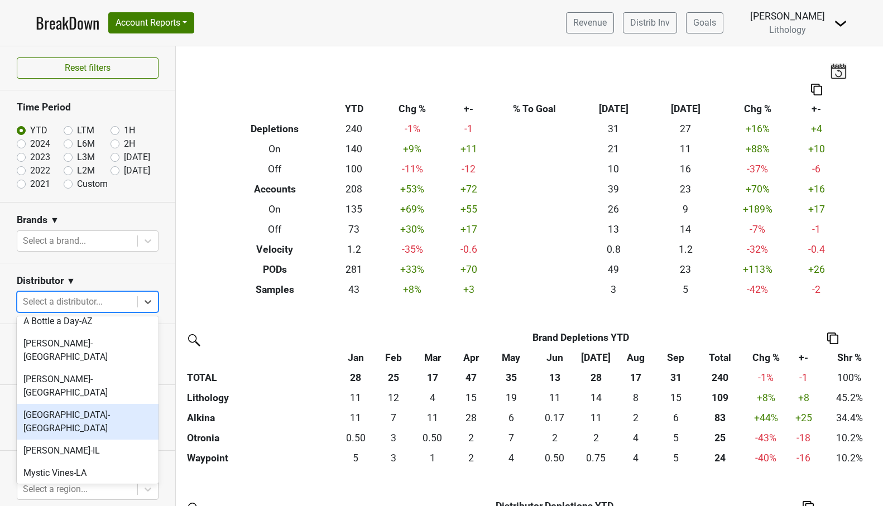
click at [79, 404] on div "Great Lakes-MI" at bounding box center [88, 422] width 142 height 36
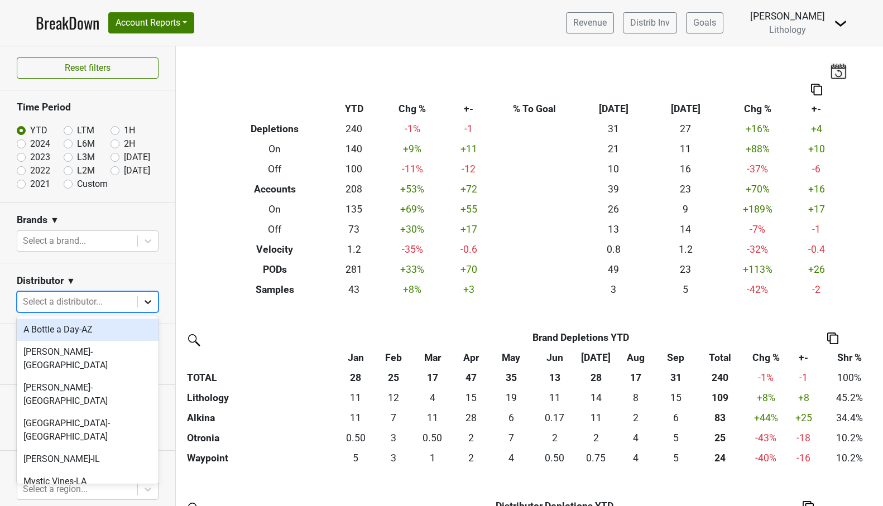
click at [148, 301] on icon at bounding box center [147, 301] width 11 height 11
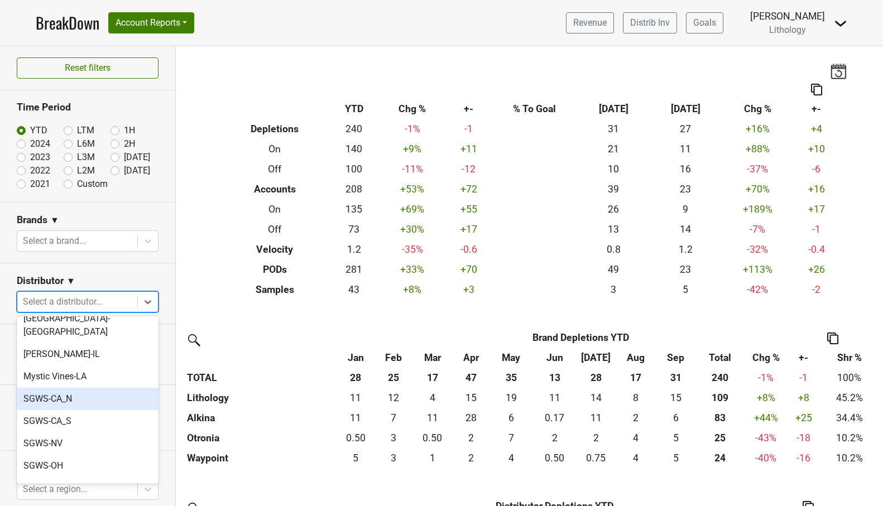
scroll to position [105, 0]
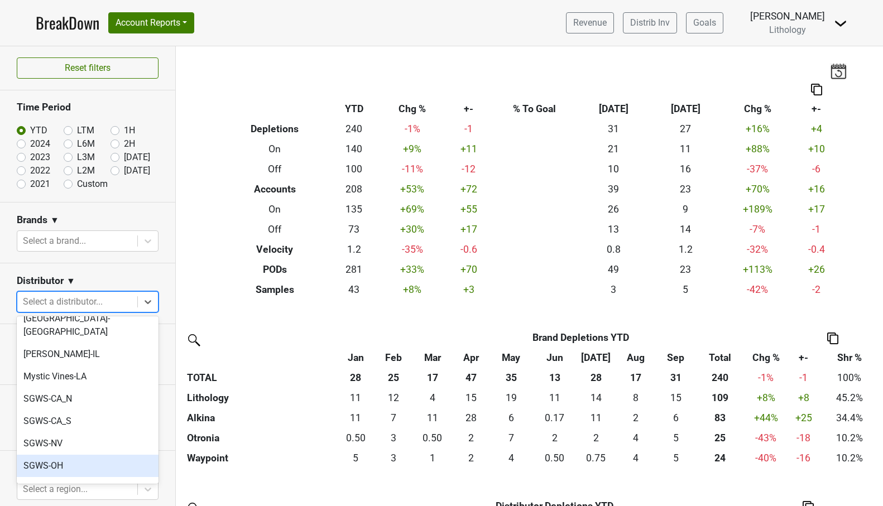
click at [85, 455] on div "SGWS-OH" at bounding box center [88, 466] width 142 height 22
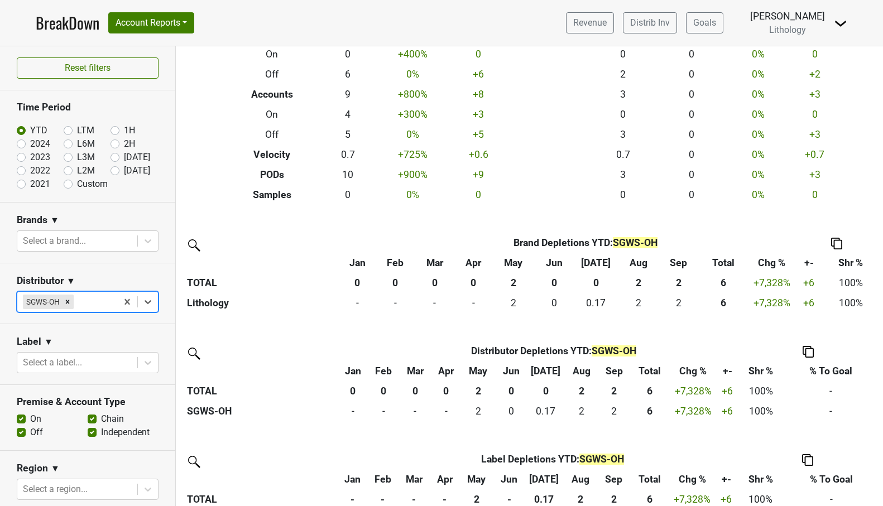
scroll to position [101, 0]
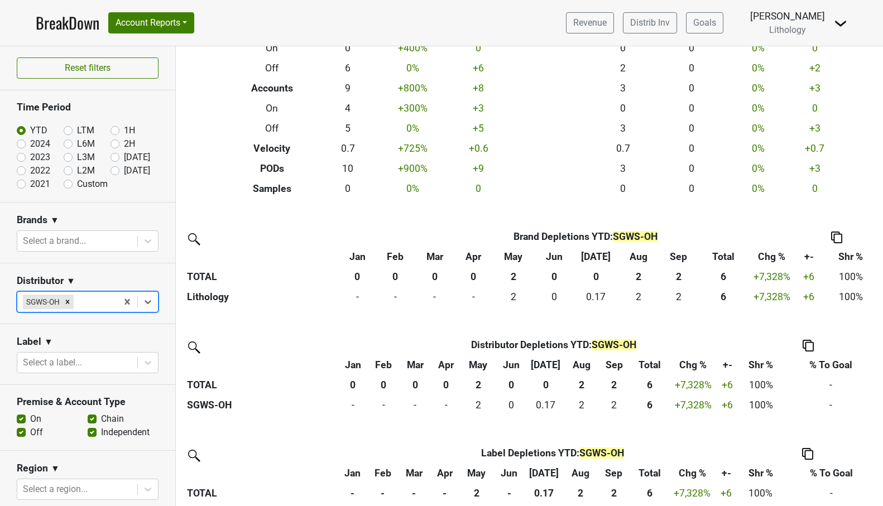
click at [615, 363] on th "Sep" at bounding box center [613, 365] width 31 height 20
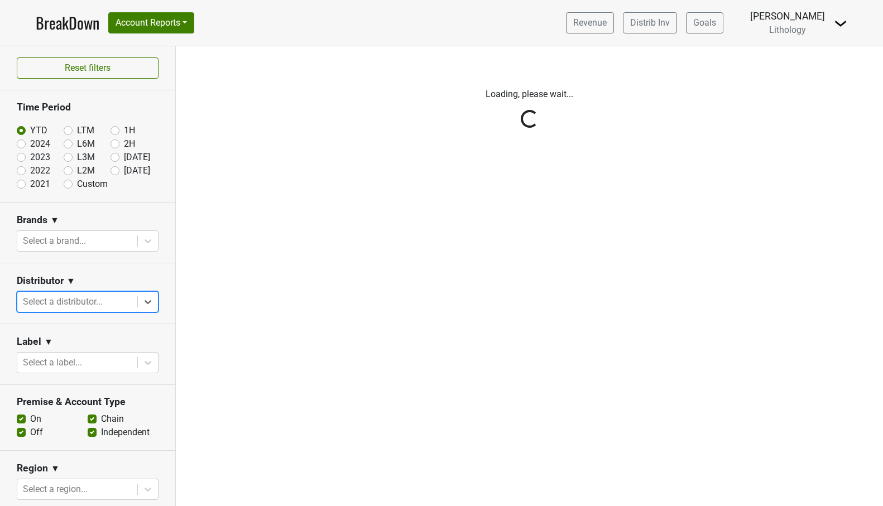
scroll to position [0, 0]
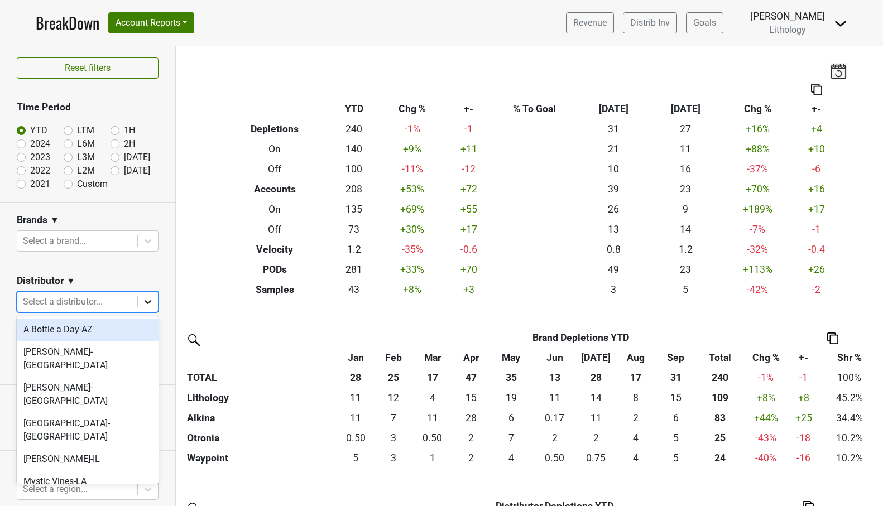
click at [148, 301] on icon at bounding box center [147, 301] width 11 height 11
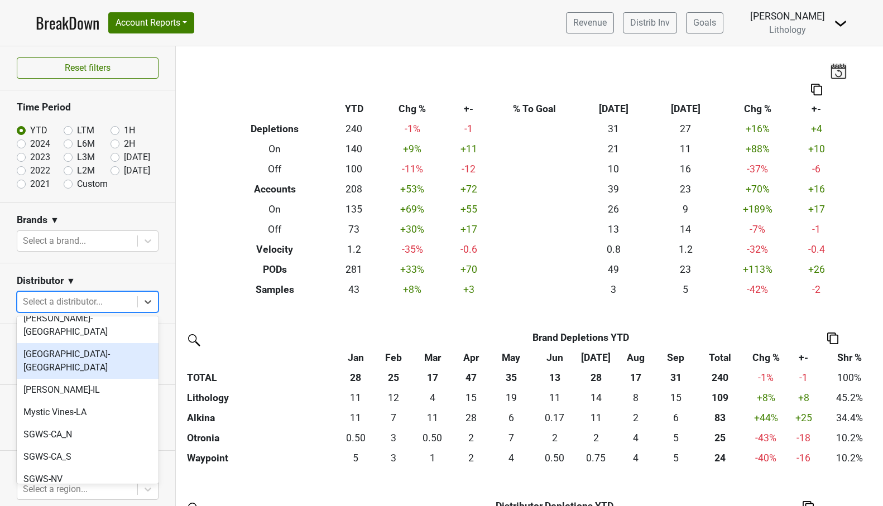
scroll to position [105, 0]
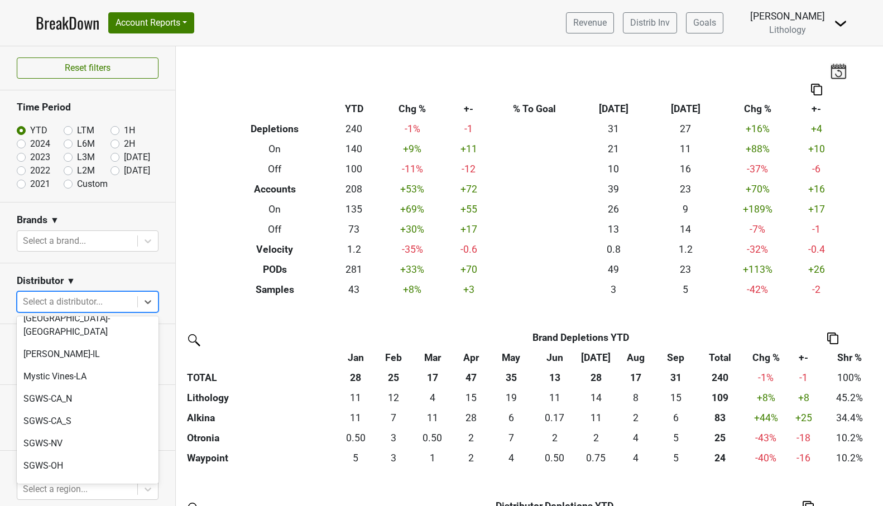
click at [66, 500] on div "Vintures-TX" at bounding box center [88, 511] width 142 height 22
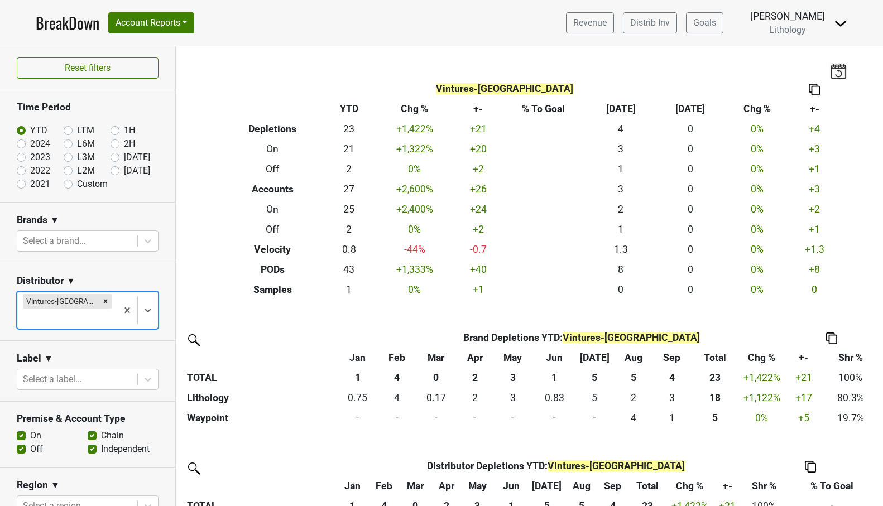
scroll to position [0, 0]
click at [147, 23] on button "Account Reports" at bounding box center [151, 22] width 86 height 21
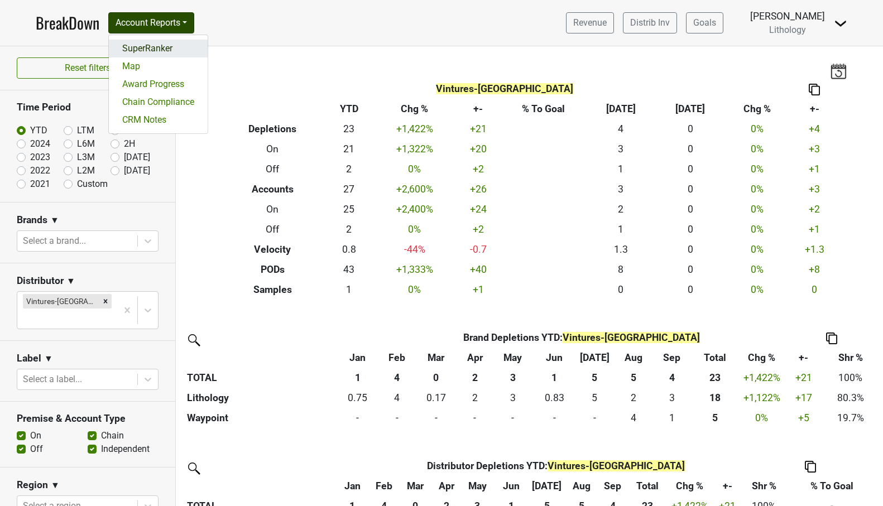
click at [142, 51] on link "SuperRanker" at bounding box center [158, 49] width 99 height 18
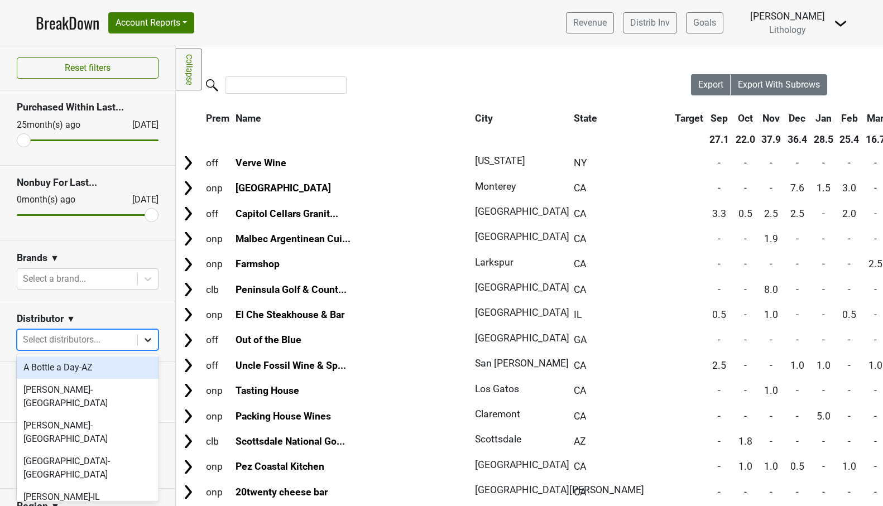
click at [148, 339] on icon at bounding box center [147, 339] width 11 height 11
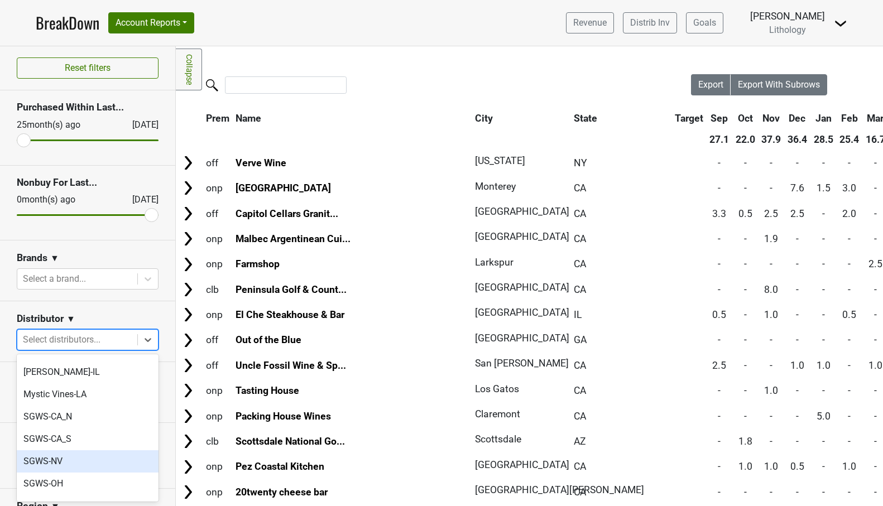
scroll to position [125, 0]
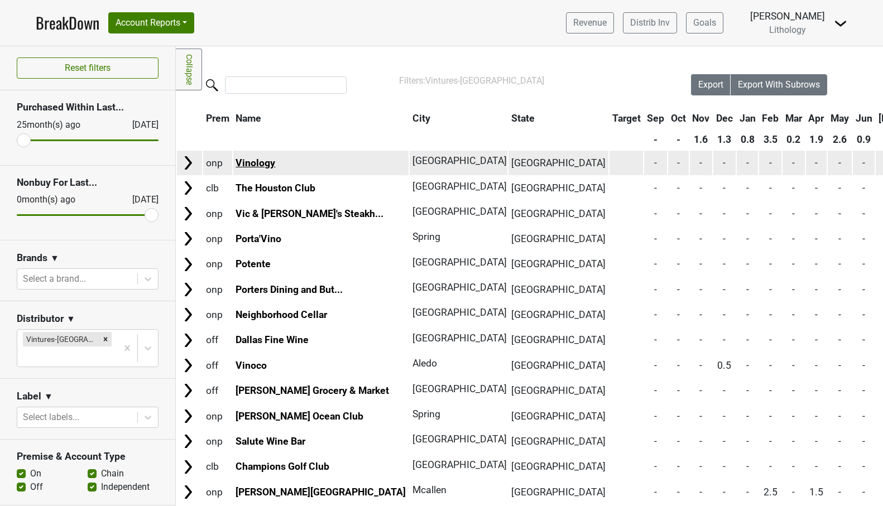
click at [272, 161] on link "Vinology" at bounding box center [256, 162] width 40 height 11
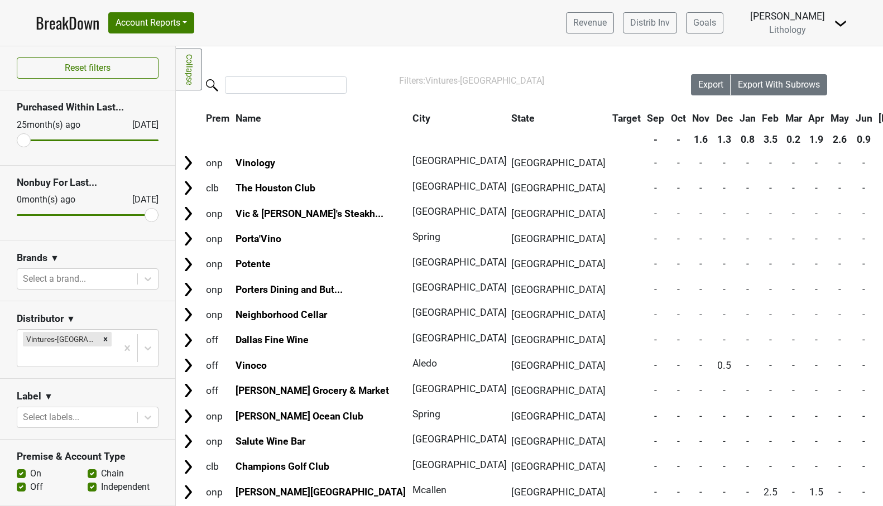
scroll to position [0, 0]
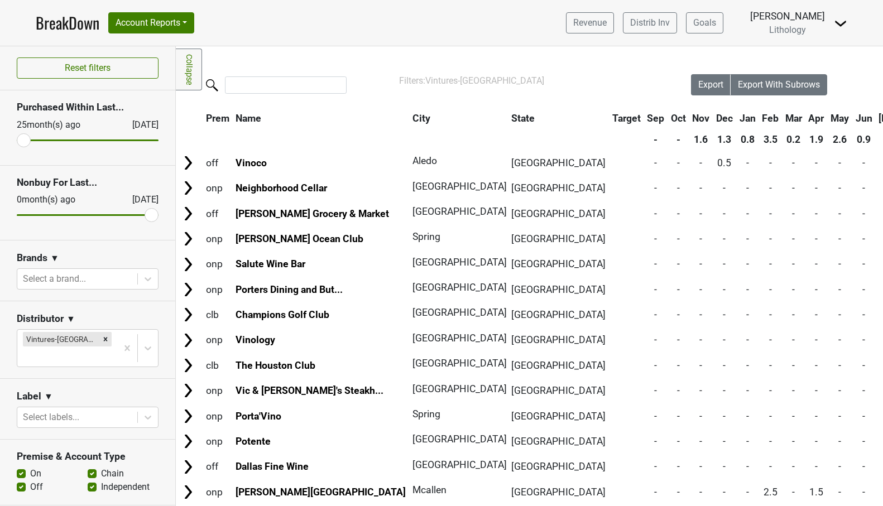
click at [853, 117] on th "Jun" at bounding box center [864, 118] width 22 height 20
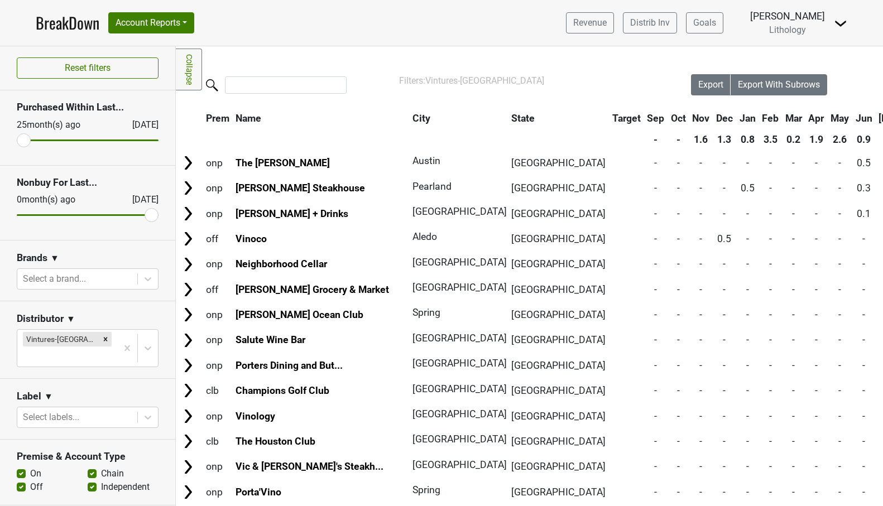
click at [876, 119] on th "[DATE]" at bounding box center [893, 118] width 35 height 20
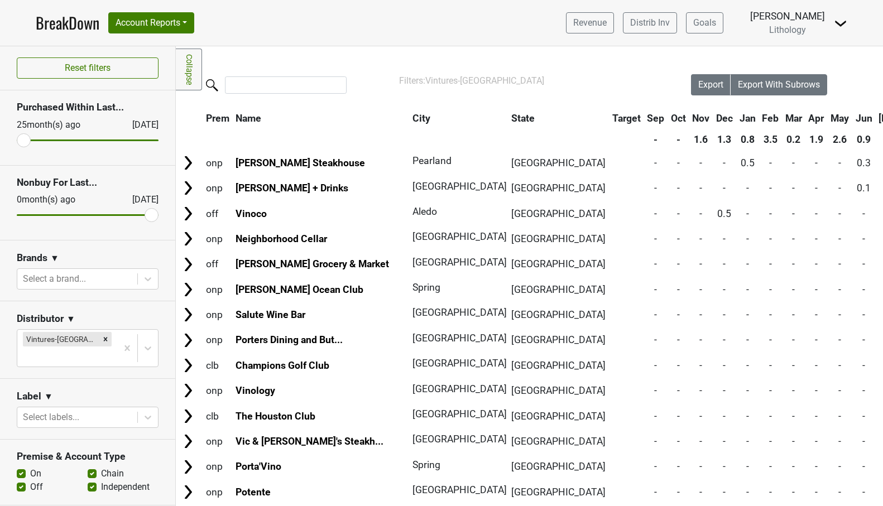
click at [876, 119] on th "[DATE]" at bounding box center [893, 118] width 35 height 20
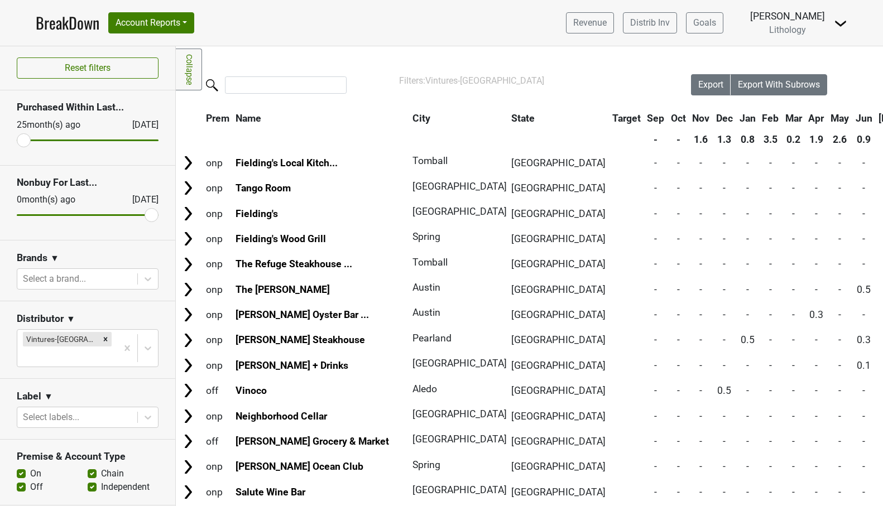
click at [853, 119] on th "Jun" at bounding box center [864, 118] width 22 height 20
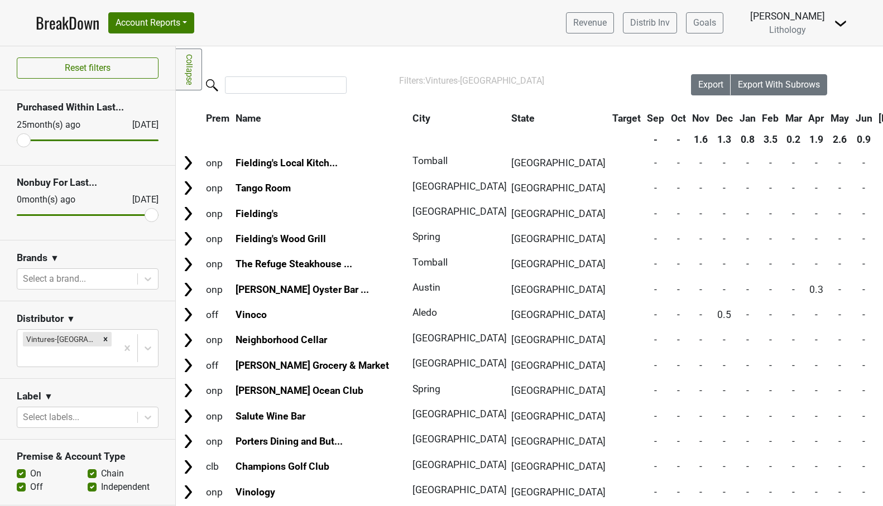
click at [853, 119] on th "Jun" at bounding box center [864, 118] width 22 height 20
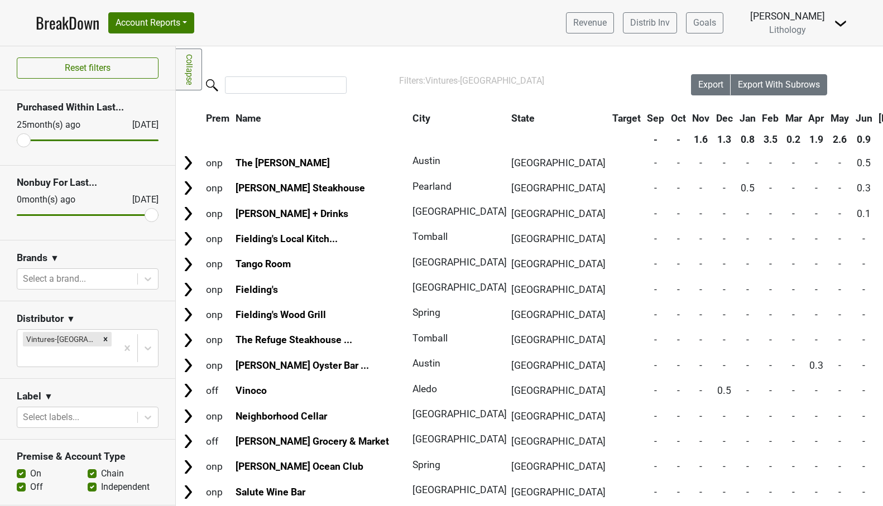
click at [828, 119] on th "May" at bounding box center [840, 118] width 24 height 20
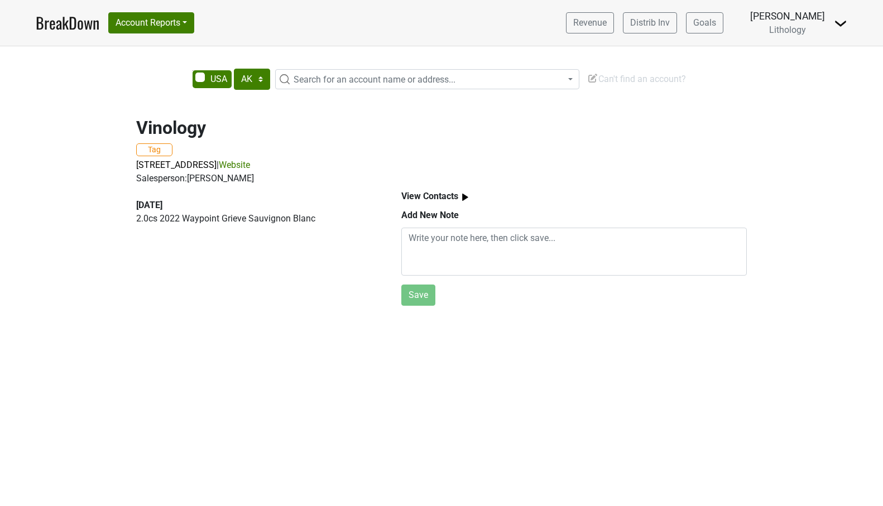
select select "[GEOGRAPHIC_DATA]"
